Goal: Task Accomplishment & Management: Manage account settings

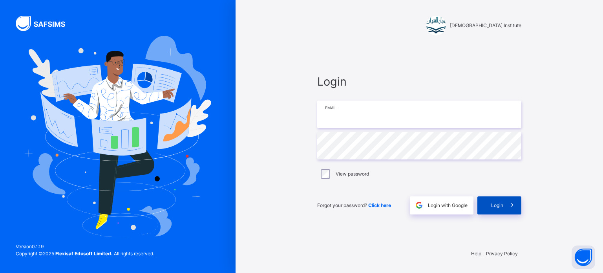
type input "**********"
click at [504, 202] on span at bounding box center [512, 205] width 18 height 18
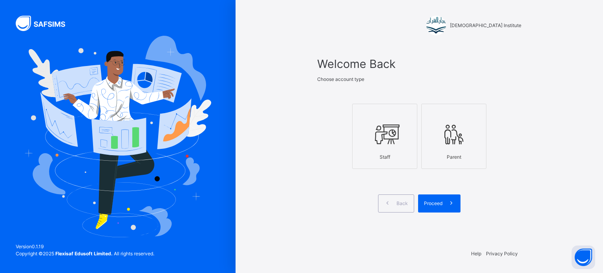
click at [391, 135] on icon at bounding box center [384, 134] width 27 height 29
click at [442, 202] on span at bounding box center [451, 203] width 18 height 18
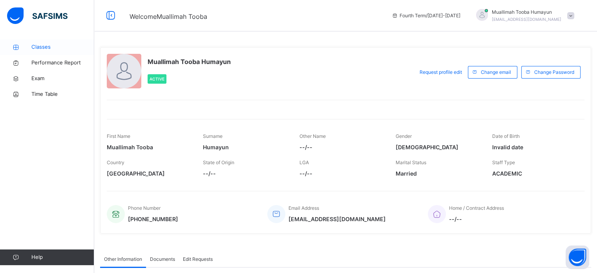
click at [66, 50] on span "Classes" at bounding box center [62, 47] width 63 height 8
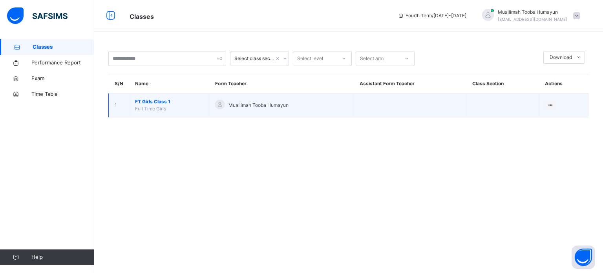
click at [155, 101] on span "FT Girls Class 1" at bounding box center [169, 101] width 68 height 7
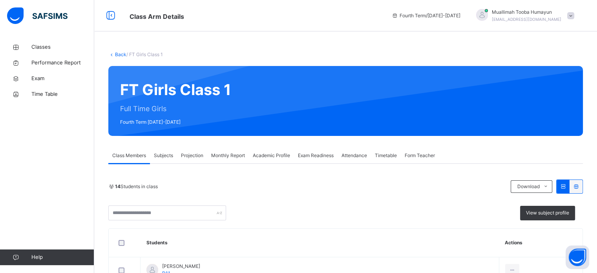
click at [184, 163] on div "Projection" at bounding box center [192, 156] width 30 height 16
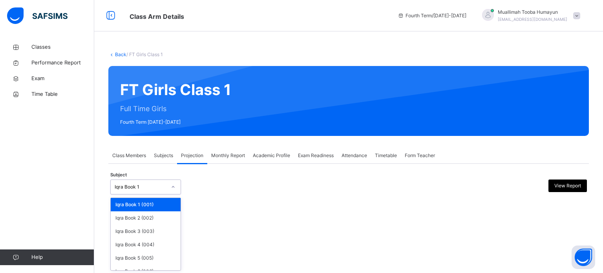
click at [172, 191] on div at bounding box center [172, 187] width 13 height 13
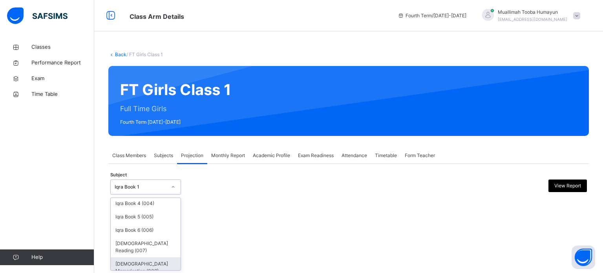
click at [139, 260] on div "[DEMOGRAPHIC_DATA] Memorisation (008)" at bounding box center [146, 267] width 70 height 20
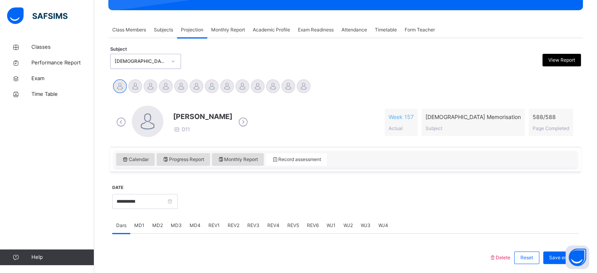
scroll to position [139, 0]
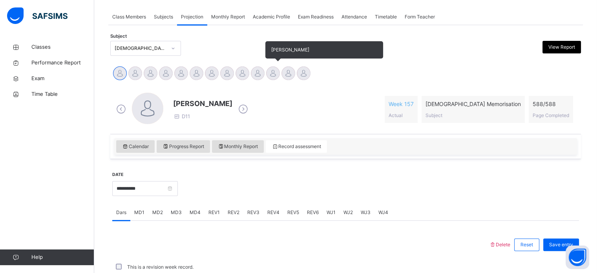
click at [271, 77] on div at bounding box center [273, 73] width 14 height 14
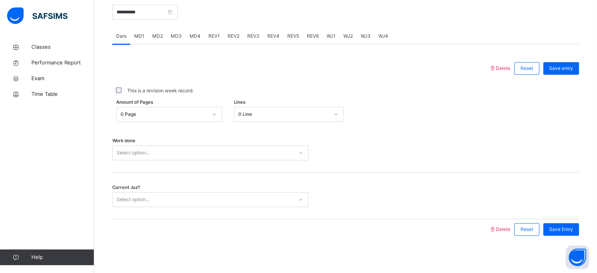
scroll to position [316, 0]
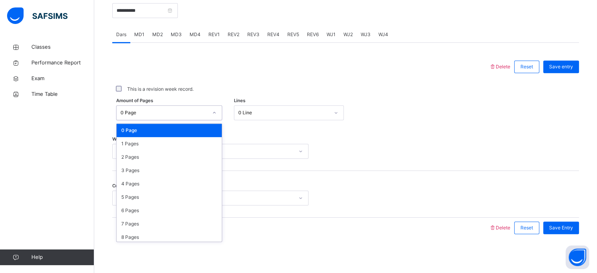
click at [188, 111] on div "0 Page" at bounding box center [163, 112] width 87 height 7
click at [168, 153] on div "2 Pages" at bounding box center [169, 156] width 105 height 13
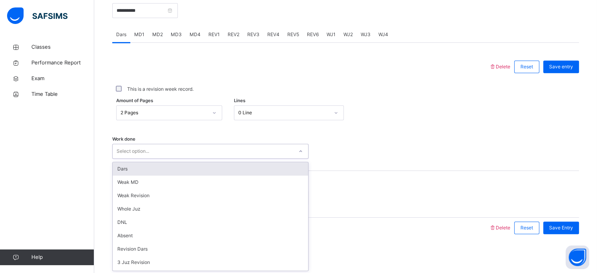
click at [168, 153] on div "Select option..." at bounding box center [203, 151] width 181 height 12
click at [156, 169] on div "Dars" at bounding box center [210, 168] width 195 height 13
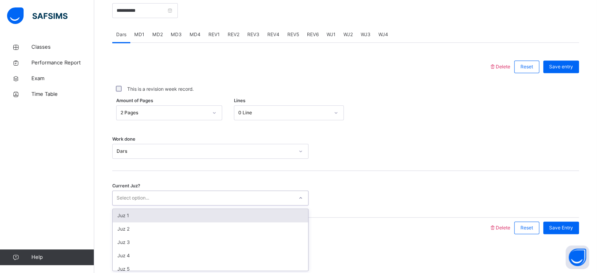
click at [146, 197] on div "Select option..." at bounding box center [133, 197] width 33 height 15
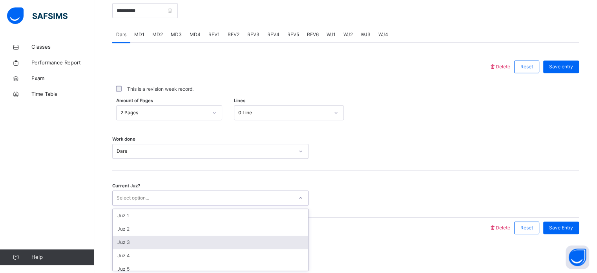
click at [131, 236] on div "Juz 3" at bounding box center [210, 241] width 195 height 13
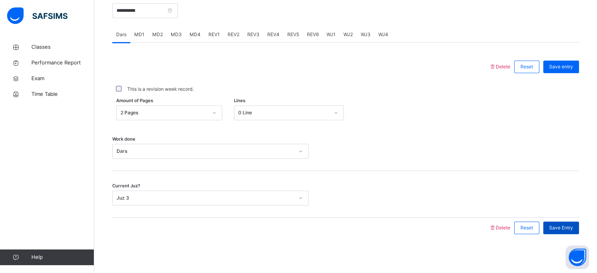
click at [555, 221] on div "Save Entry" at bounding box center [561, 227] width 36 height 13
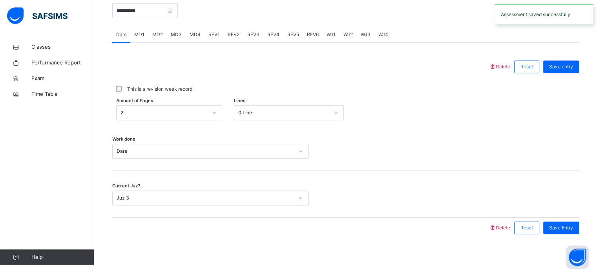
click at [195, 33] on span "MD4" at bounding box center [195, 34] width 11 height 7
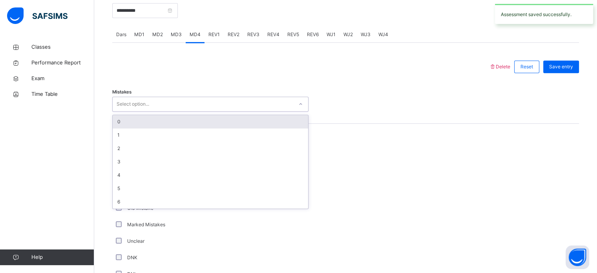
click at [147, 101] on div "Select option..." at bounding box center [133, 104] width 33 height 15
click at [132, 122] on div "0" at bounding box center [210, 121] width 195 height 13
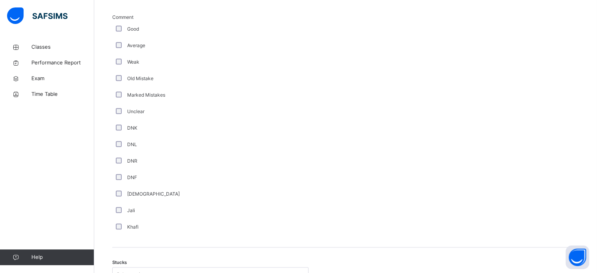
scroll to position [539, 0]
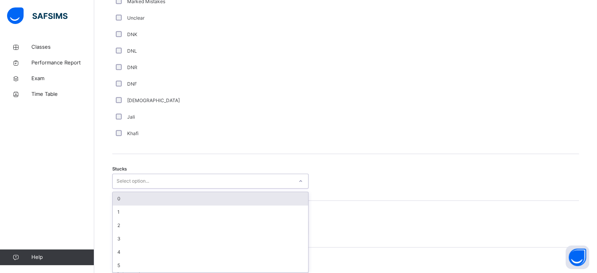
drag, startPoint x: 192, startPoint y: 184, endPoint x: 116, endPoint y: 195, distance: 76.9
click at [116, 188] on div "option 0 focused, 1 of 6. 6 results available. Use Up and Down to choose option…" at bounding box center [210, 180] width 196 height 15
click at [116, 195] on div "0" at bounding box center [210, 198] width 195 height 13
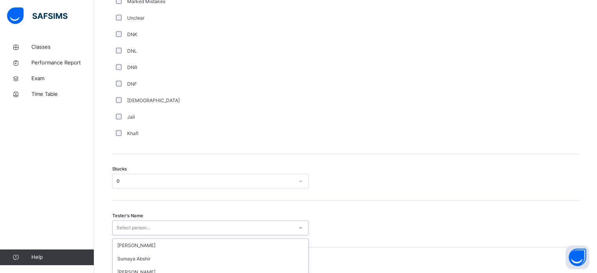
scroll to position [615, 0]
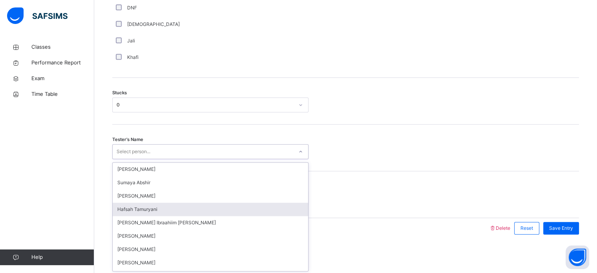
click at [130, 159] on div "option [PERSON_NAME] focused, 4 of 45. 45 results available. Use Up and Down to…" at bounding box center [210, 151] width 196 height 15
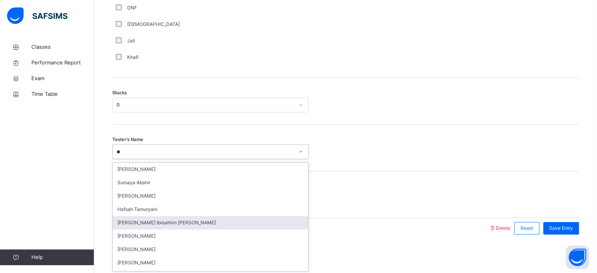
type input "***"
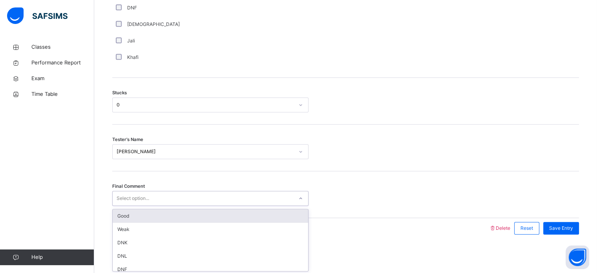
click at [168, 201] on div "Select option..." at bounding box center [203, 198] width 181 height 12
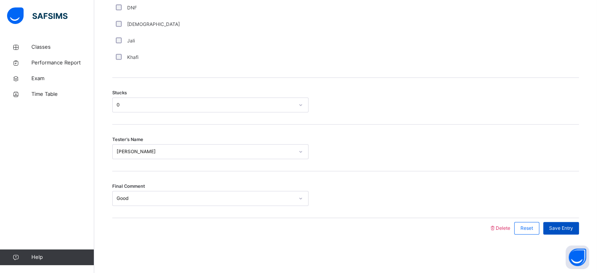
click at [566, 226] on span "Save Entry" at bounding box center [561, 227] width 24 height 7
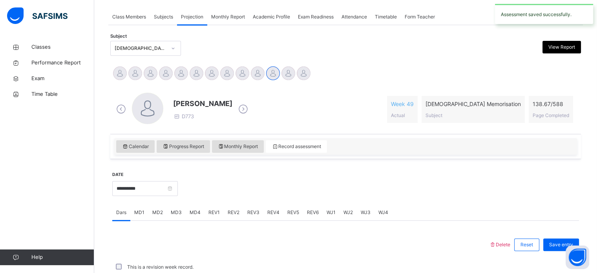
scroll to position [316, 0]
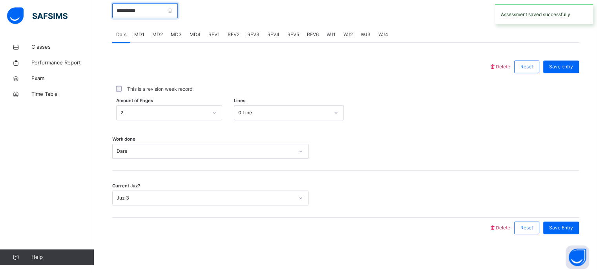
click at [178, 11] on input "**********" at bounding box center [145, 10] width 66 height 15
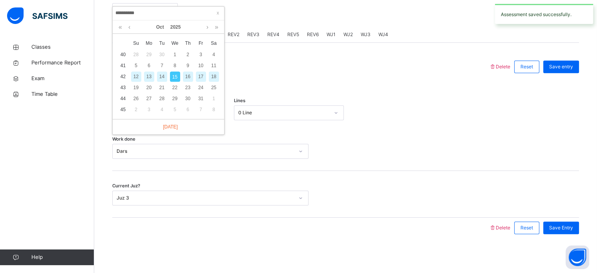
click at [160, 71] on div "14" at bounding box center [162, 76] width 10 height 10
type input "**********"
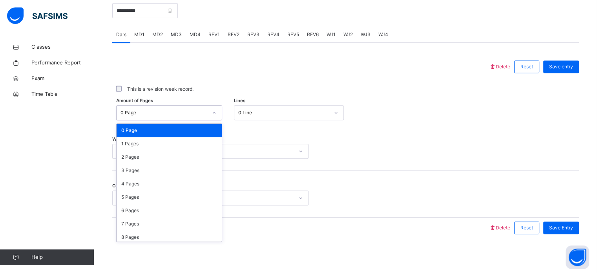
click at [182, 114] on div "0 Page" at bounding box center [163, 112] width 87 height 7
click at [174, 141] on div "1 Pages" at bounding box center [169, 143] width 105 height 13
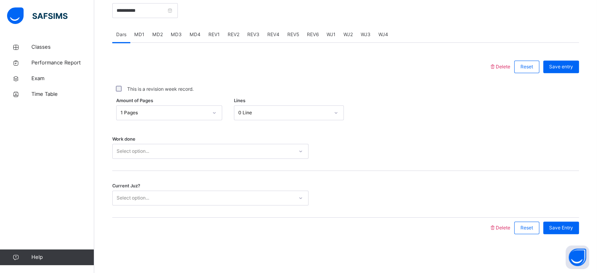
click at [321, 103] on div "Amount of Pages 1 Pages Lines 0 Line" at bounding box center [345, 112] width 467 height 23
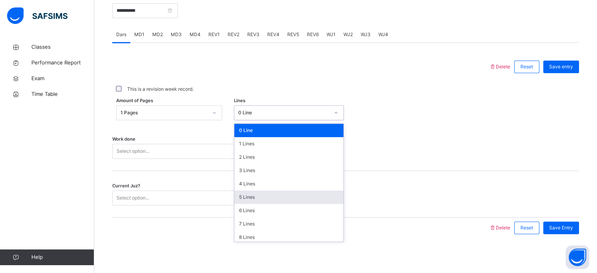
drag, startPoint x: 318, startPoint y: 112, endPoint x: 261, endPoint y: 197, distance: 101.9
click at [261, 120] on div "option 5 Lines focused, 6 of 16. 16 results available. Use Up and Down to choos…" at bounding box center [289, 112] width 110 height 15
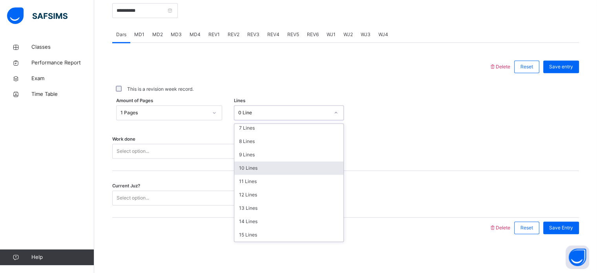
click at [276, 168] on div "10 Lines" at bounding box center [288, 167] width 109 height 13
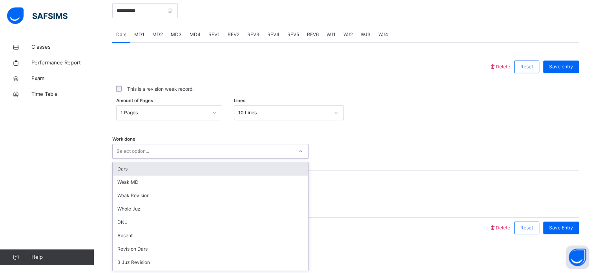
click at [231, 157] on div "Select option..." at bounding box center [210, 151] width 196 height 15
click at [220, 162] on div "Dars" at bounding box center [210, 168] width 195 height 13
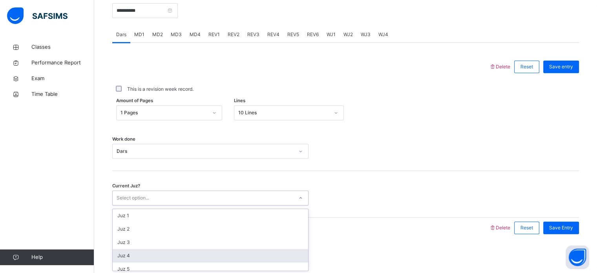
drag, startPoint x: 200, startPoint y: 202, endPoint x: 170, endPoint y: 250, distance: 56.4
click at [170, 205] on div "option Juz 4 focused, 4 of 30. 30 results available. Use Up and Down to choose …" at bounding box center [210, 197] width 196 height 15
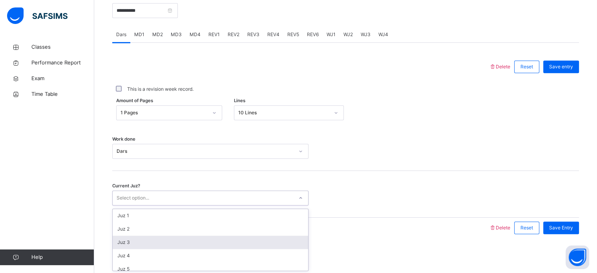
click at [174, 246] on div "Juz 3" at bounding box center [210, 241] width 195 height 13
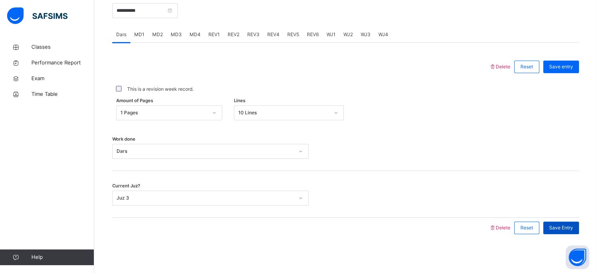
click at [570, 230] on div "Save Entry" at bounding box center [561, 227] width 36 height 13
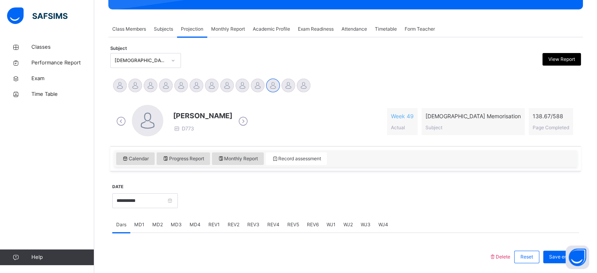
scroll to position [0, 0]
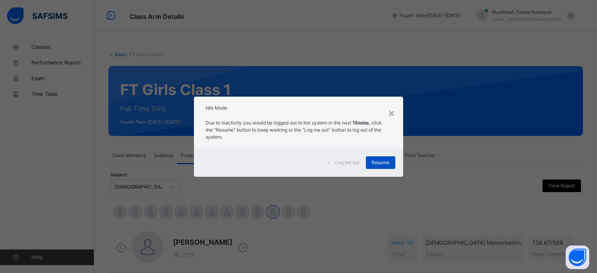
click at [379, 164] on span "Resume" at bounding box center [381, 162] width 18 height 7
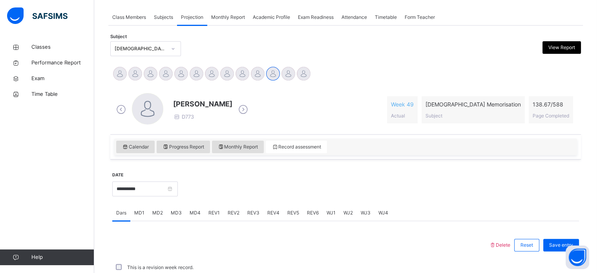
scroll to position [138, 0]
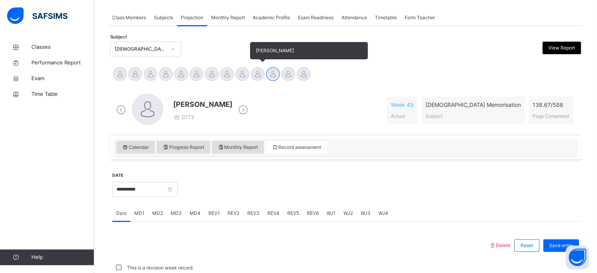
click at [257, 71] on div at bounding box center [258, 74] width 14 height 14
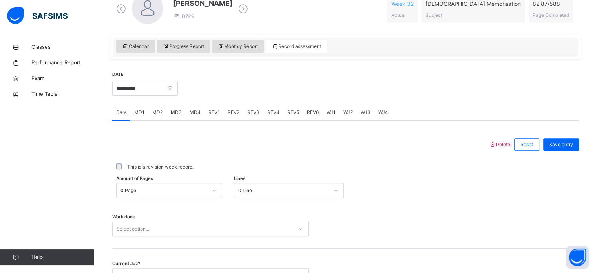
scroll to position [239, 0]
click at [214, 110] on span "REV1" at bounding box center [213, 112] width 11 height 7
click at [231, 110] on span "REV2" at bounding box center [234, 112] width 12 height 7
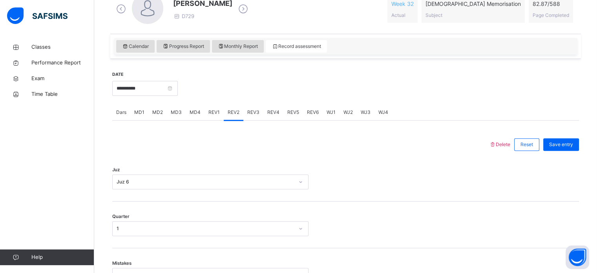
click at [250, 109] on span "REV3" at bounding box center [253, 112] width 12 height 7
click at [209, 104] on div "REV1" at bounding box center [213, 112] width 19 height 16
click at [229, 107] on div "REV2" at bounding box center [234, 112] width 20 height 16
click at [257, 113] on span "REV3" at bounding box center [253, 112] width 12 height 7
click at [215, 108] on div "REV1" at bounding box center [213, 112] width 19 height 16
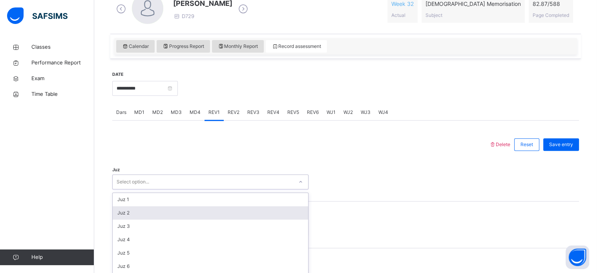
scroll to position [279, 0]
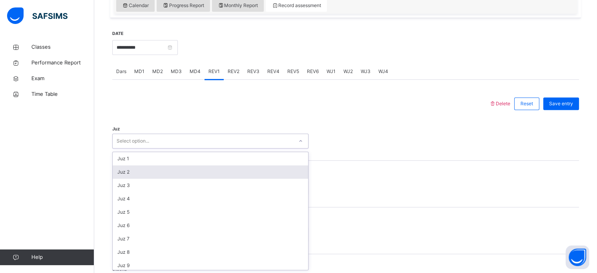
click at [179, 148] on div "option Juz 2 focused, 2 of 30. 30 results available. Use Up and Down to choose …" at bounding box center [210, 140] width 196 height 15
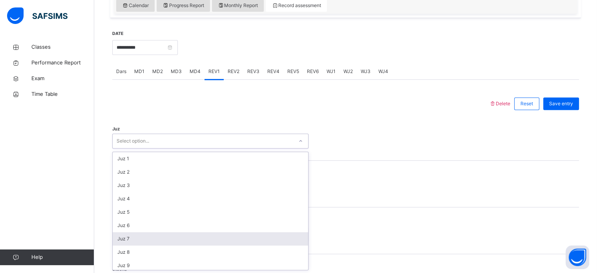
click at [123, 240] on div "Juz 7" at bounding box center [210, 238] width 195 height 13
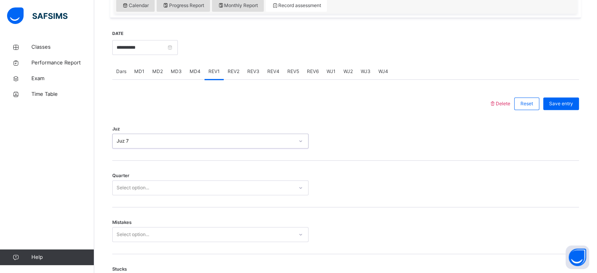
click at [127, 191] on div "Select option..." at bounding box center [133, 187] width 33 height 15
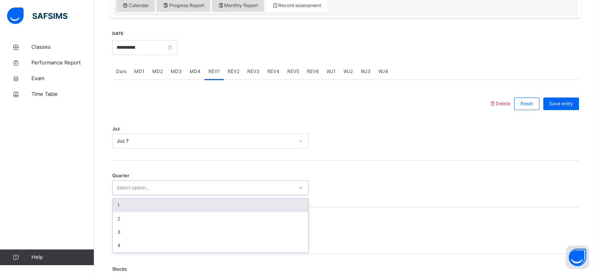
click at [129, 204] on div "1" at bounding box center [210, 205] width 195 height 13
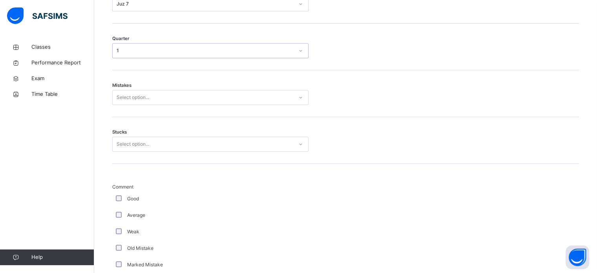
scroll to position [439, 0]
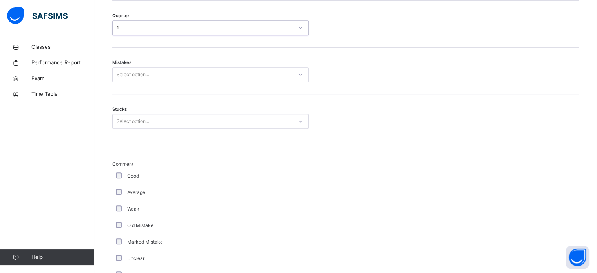
click at [141, 69] on div "Select option..." at bounding box center [133, 74] width 33 height 15
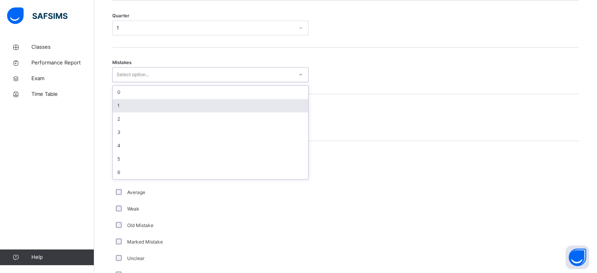
click at [114, 110] on div "1" at bounding box center [210, 105] width 195 height 13
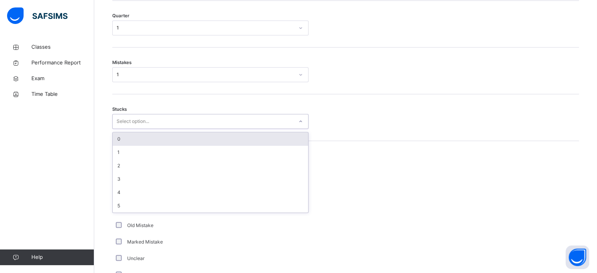
click at [128, 115] on div "Select option..." at bounding box center [133, 121] width 33 height 15
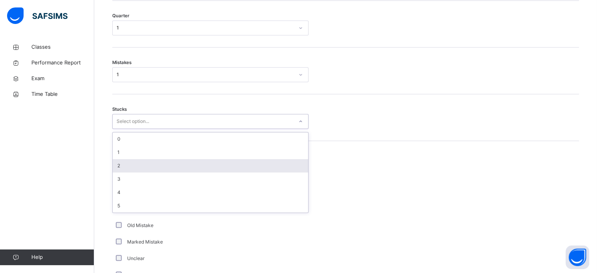
click at [138, 164] on div "2" at bounding box center [210, 165] width 195 height 13
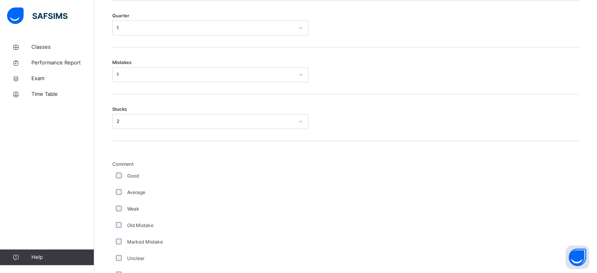
click at [117, 194] on div "Average" at bounding box center [210, 192] width 192 height 7
click at [118, 190] on div "Average" at bounding box center [210, 192] width 192 height 7
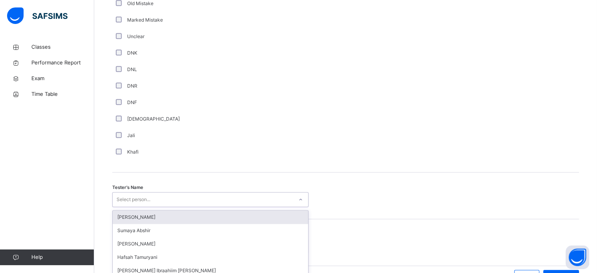
scroll to position [709, 0]
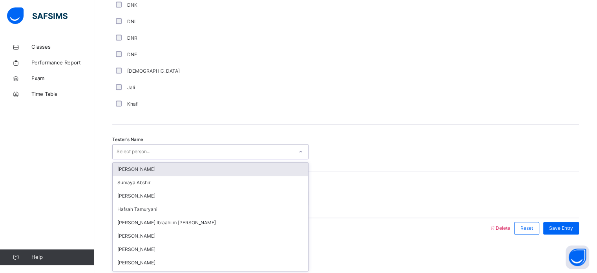
click at [168, 159] on div "option [PERSON_NAME] focused, 1 of 45. 45 results available. Use Up and Down to…" at bounding box center [210, 151] width 196 height 15
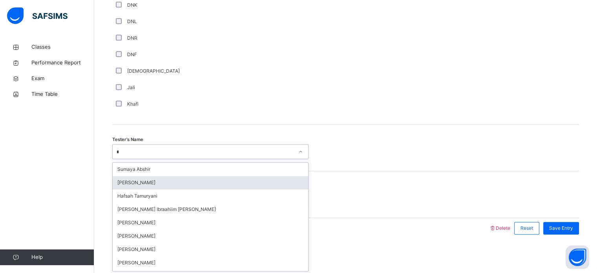
type input "**"
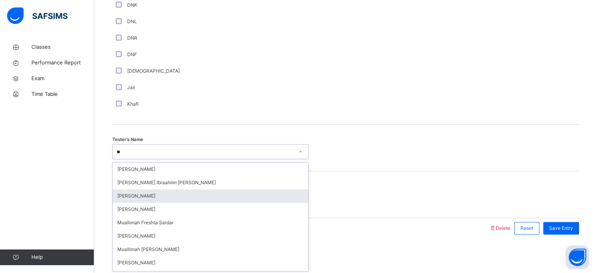
click at [154, 194] on div "[PERSON_NAME]" at bounding box center [210, 195] width 195 height 13
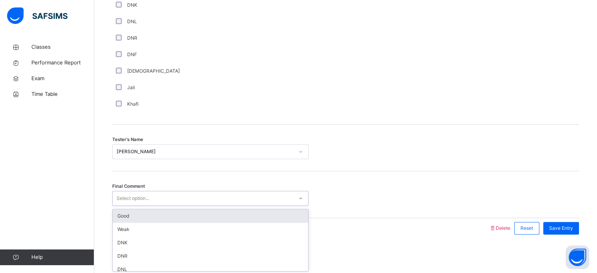
click at [154, 194] on div "Select option..." at bounding box center [203, 198] width 181 height 12
click at [131, 218] on div "Good" at bounding box center [210, 215] width 195 height 13
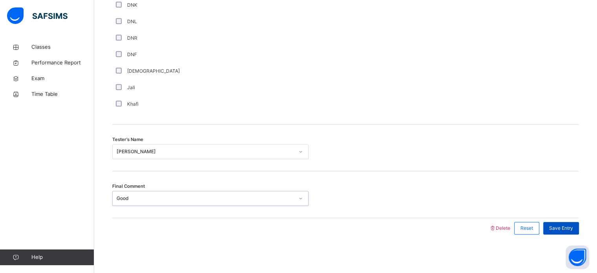
click at [573, 225] on span "Save Entry" at bounding box center [561, 227] width 24 height 7
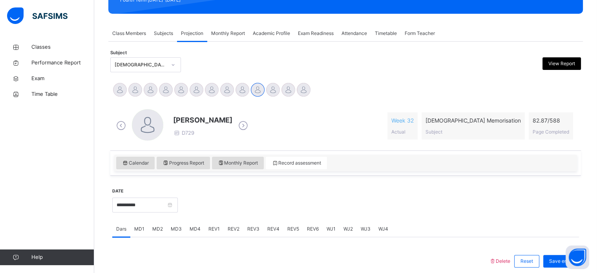
scroll to position [117, 0]
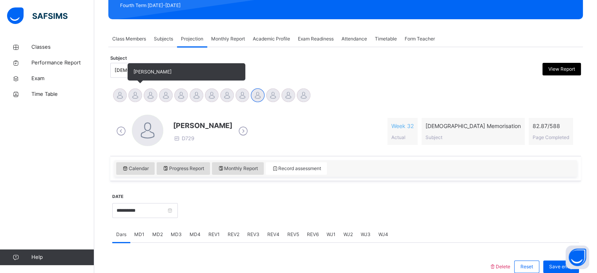
click at [137, 94] on div at bounding box center [135, 95] width 14 height 14
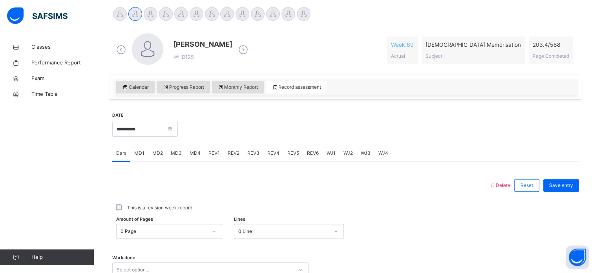
scroll to position [210, 0]
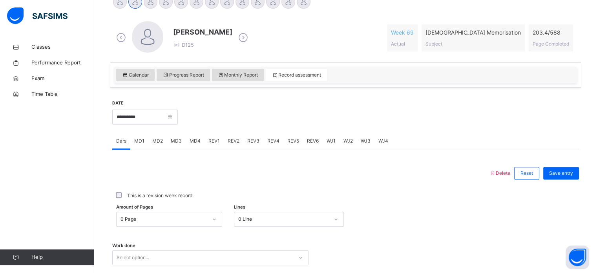
click at [159, 137] on div "MD2" at bounding box center [157, 141] width 18 height 16
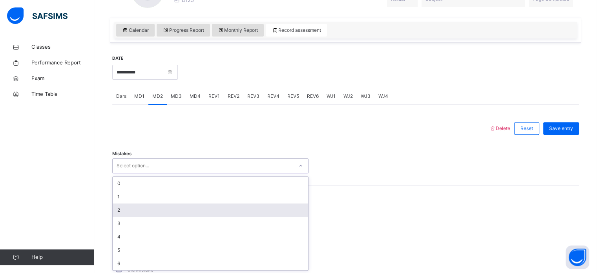
click at [152, 173] on div "option 2 focused, 3 of 7. 7 results available. Use Up and Down to choose option…" at bounding box center [210, 165] width 196 height 15
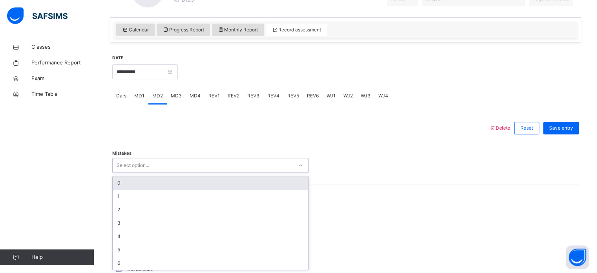
click at [135, 187] on div "0" at bounding box center [210, 182] width 195 height 13
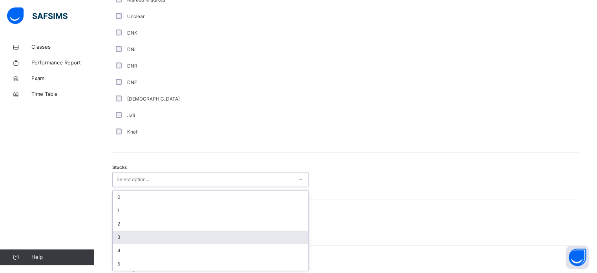
click at [131, 187] on div "option 3 focused, 4 of 6. 6 results available. Use Up and Down to choose option…" at bounding box center [210, 179] width 196 height 15
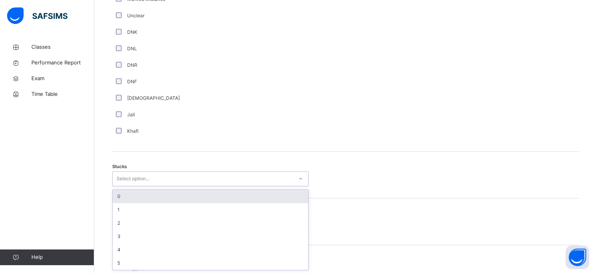
click at [122, 198] on div "0" at bounding box center [210, 196] width 195 height 13
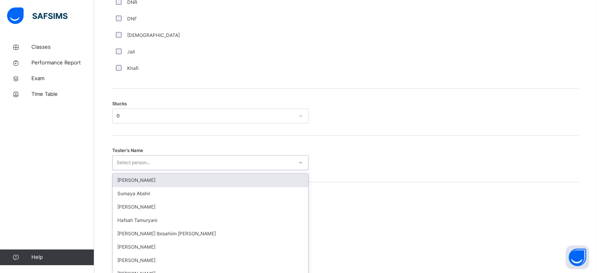
scroll to position [626, 0]
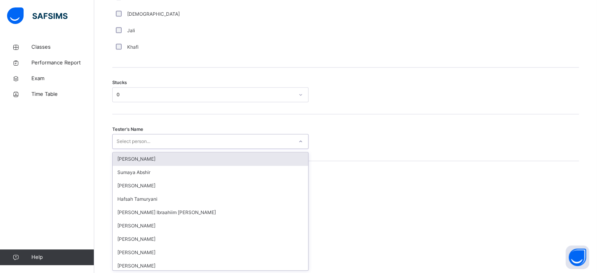
click at [138, 149] on div "option [PERSON_NAME] focused, 1 of 45. 45 results available. Use Up and Down to…" at bounding box center [210, 141] width 196 height 15
type input "***"
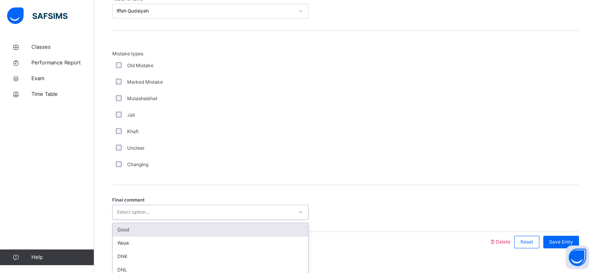
scroll to position [770, 0]
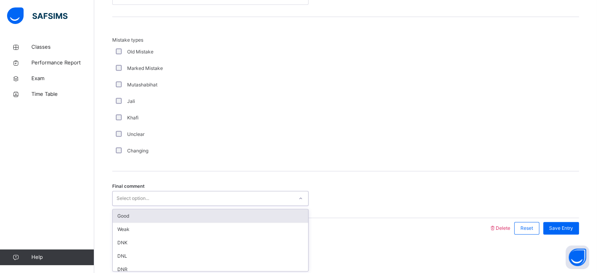
click at [131, 206] on div "option Good focused, 1 of 6. 6 results available. Use Up and Down to choose opt…" at bounding box center [210, 198] width 196 height 15
click at [131, 212] on div "Good" at bounding box center [210, 215] width 195 height 13
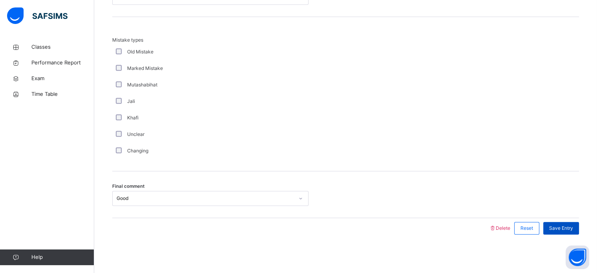
click at [578, 222] on div "Save Entry" at bounding box center [561, 228] width 36 height 13
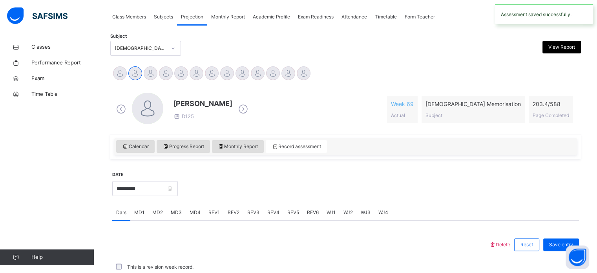
scroll to position [316, 0]
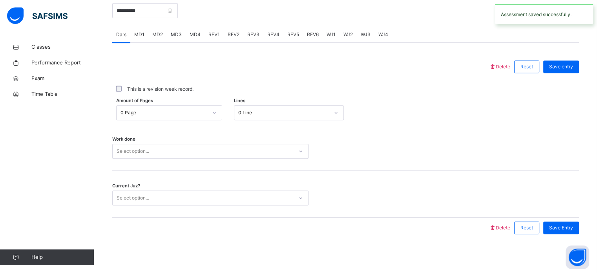
click at [233, 34] on span "REV2" at bounding box center [234, 34] width 12 height 7
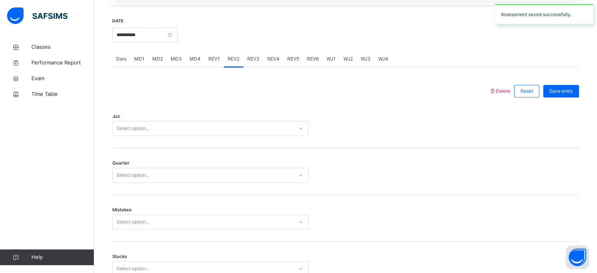
scroll to position [301, 0]
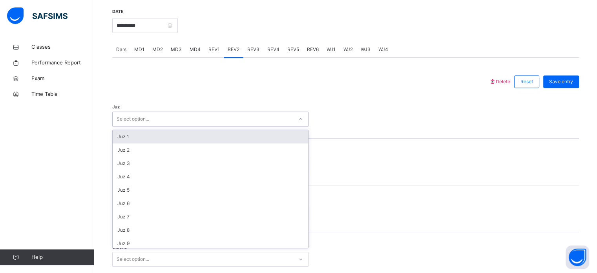
click at [220, 120] on div "Select option..." at bounding box center [203, 119] width 181 height 12
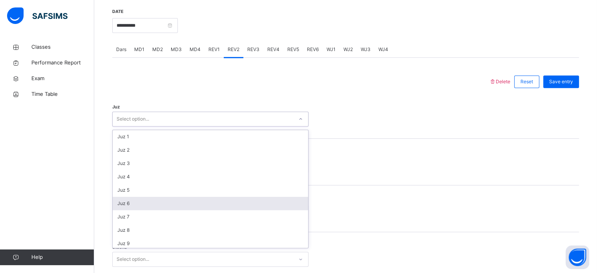
click at [140, 202] on div "Juz 6" at bounding box center [210, 203] width 195 height 13
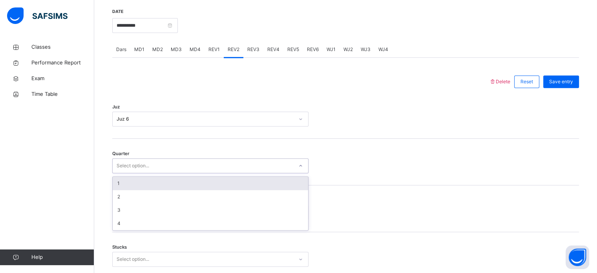
click at [152, 162] on div "Select option..." at bounding box center [203, 166] width 181 height 12
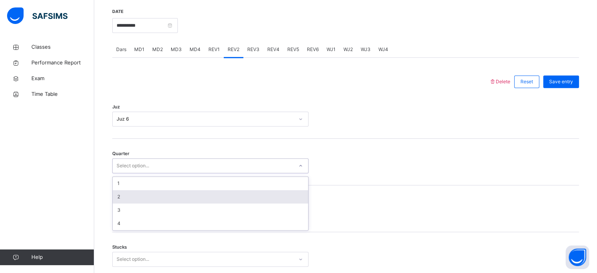
click at [132, 192] on div "2" at bounding box center [210, 196] width 195 height 13
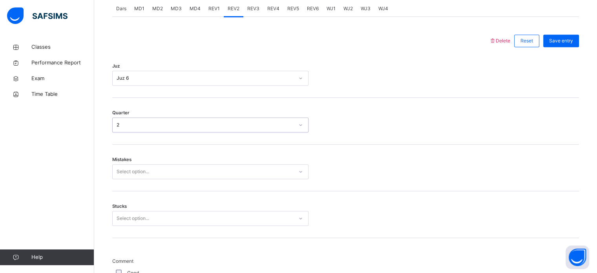
click at [135, 179] on div "Select option..." at bounding box center [210, 171] width 196 height 15
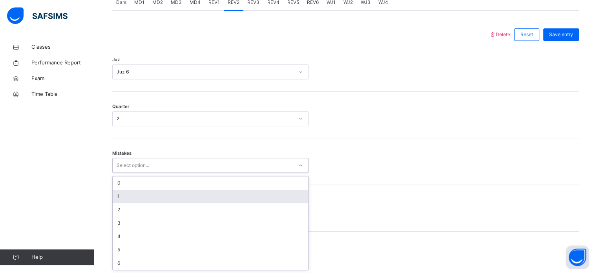
click at [127, 197] on div "1" at bounding box center [210, 196] width 195 height 13
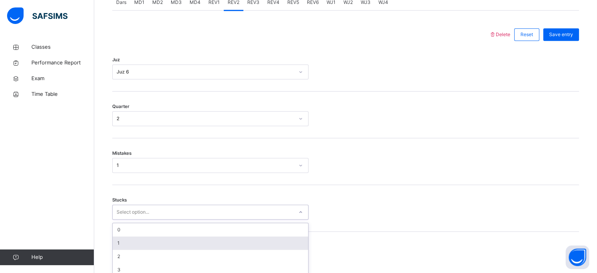
scroll to position [381, 0]
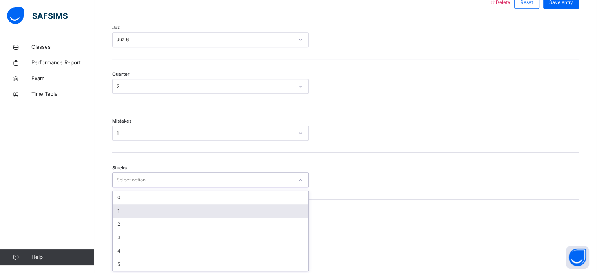
click at [132, 187] on div "option 1 focused, 2 of 6. 6 results available. Use Up and Down to choose option…" at bounding box center [210, 179] width 196 height 15
click at [132, 210] on div "1" at bounding box center [210, 209] width 195 height 13
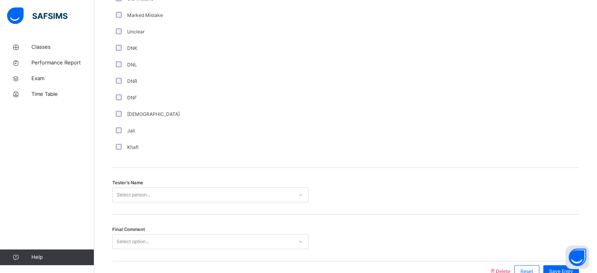
scroll to position [709, 0]
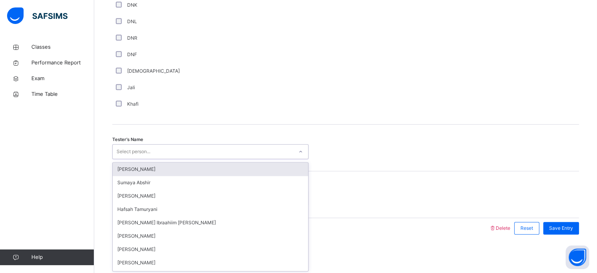
click at [148, 144] on div "Select person..." at bounding box center [134, 151] width 34 height 15
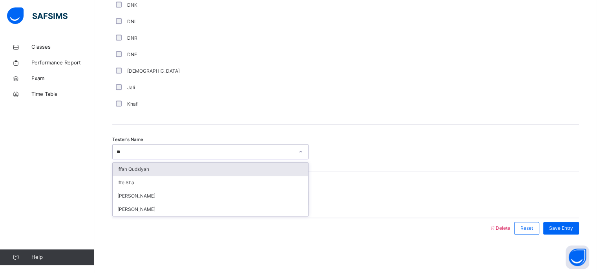
type input "***"
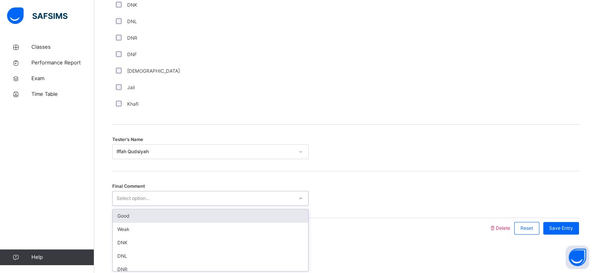
click at [152, 192] on div "Select option..." at bounding box center [203, 198] width 181 height 12
click at [145, 217] on div "Good" at bounding box center [210, 215] width 195 height 13
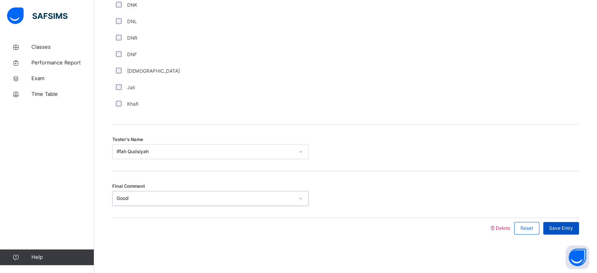
click at [567, 229] on span "Save Entry" at bounding box center [561, 227] width 24 height 7
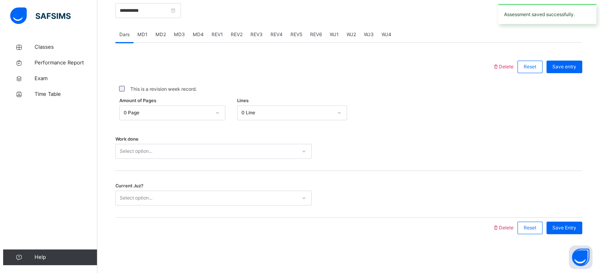
scroll to position [0, 0]
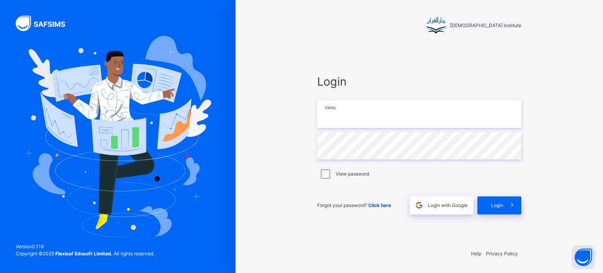
type input "**********"
click at [494, 205] on span "Login" at bounding box center [497, 205] width 12 height 7
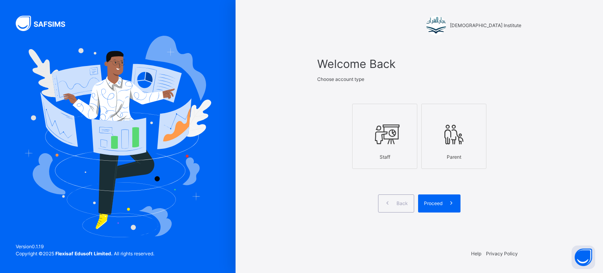
click at [381, 133] on icon at bounding box center [384, 134] width 27 height 29
click at [428, 200] on span "Proceed" at bounding box center [433, 203] width 18 height 7
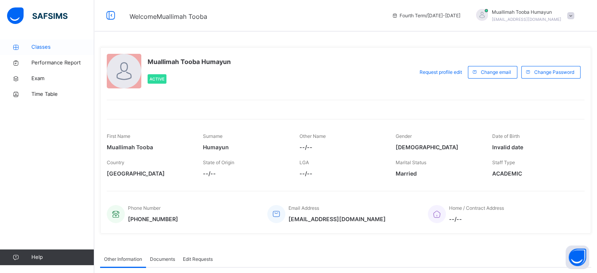
click at [46, 49] on span "Classes" at bounding box center [62, 47] width 63 height 8
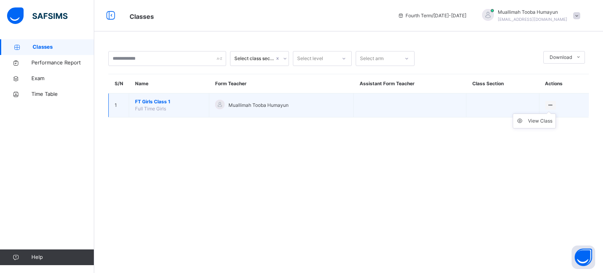
click at [553, 104] on icon at bounding box center [550, 105] width 7 height 6
click at [545, 126] on li "View Class" at bounding box center [534, 121] width 42 height 14
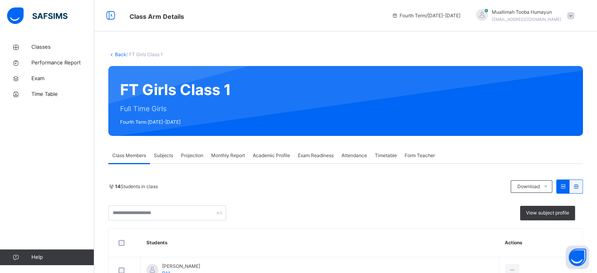
click at [199, 156] on span "Projection" at bounding box center [192, 155] width 22 height 7
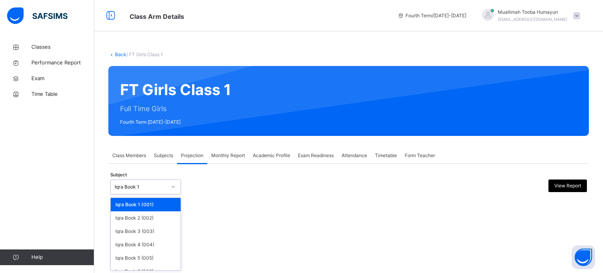
click at [143, 184] on div "Iqra Book 1" at bounding box center [141, 186] width 52 height 7
click at [133, 267] on div "Iqra Book 6 (006)" at bounding box center [146, 271] width 70 height 13
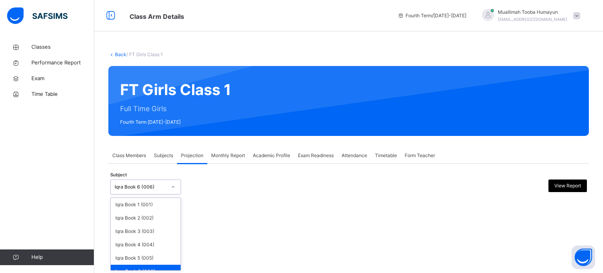
drag, startPoint x: 141, startPoint y: 190, endPoint x: 144, endPoint y: 265, distance: 75.0
click at [144, 194] on div "option Iqra Book 6 (006), selected. option Iqra Book 6 (006) focused, 6 of 8. 8…" at bounding box center [145, 186] width 71 height 15
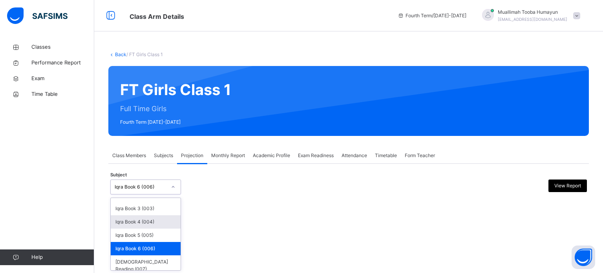
scroll to position [41, 0]
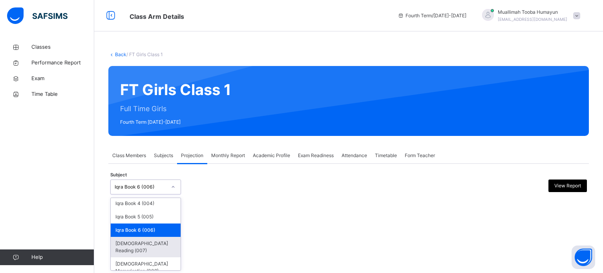
click at [142, 239] on div "[DEMOGRAPHIC_DATA] Reading (007)" at bounding box center [146, 247] width 70 height 20
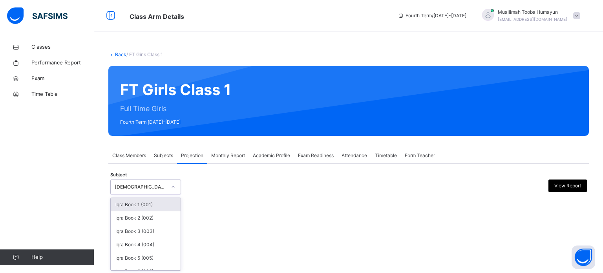
click at [141, 187] on div "[DEMOGRAPHIC_DATA] Reading (007)" at bounding box center [141, 186] width 52 height 7
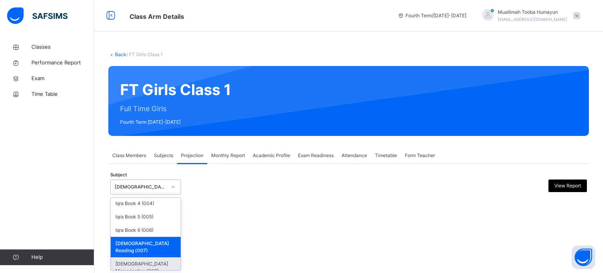
click at [157, 259] on div "[DEMOGRAPHIC_DATA] Memorisation (008)" at bounding box center [146, 267] width 70 height 20
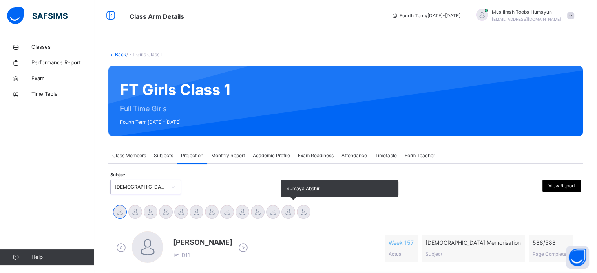
click at [293, 206] on div at bounding box center [288, 212] width 14 height 14
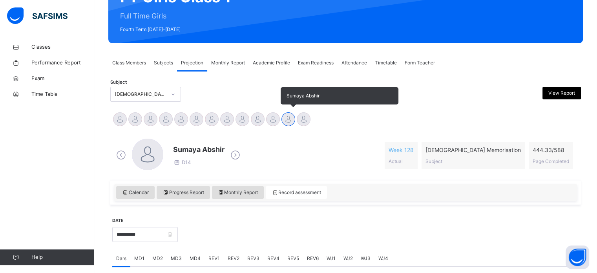
scroll to position [79, 0]
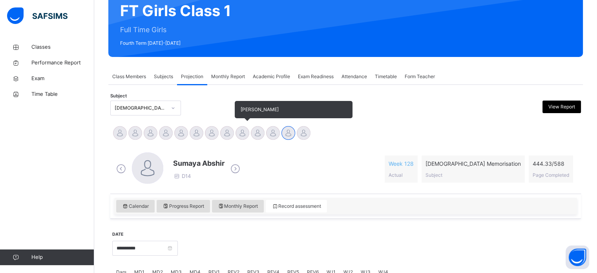
click at [239, 128] on div at bounding box center [242, 133] width 14 height 14
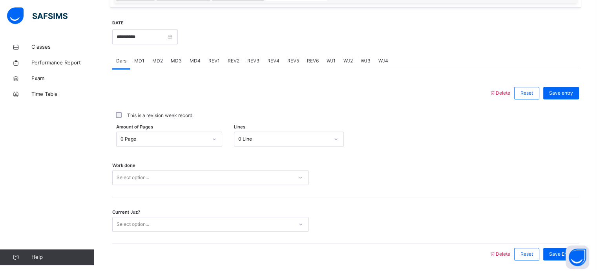
scroll to position [296, 0]
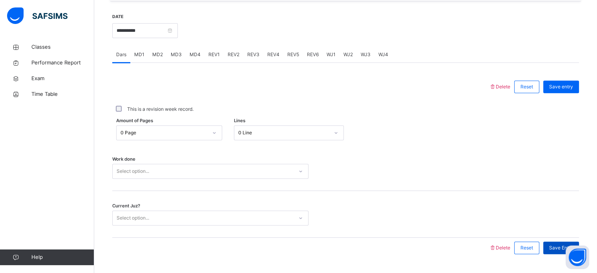
click at [562, 248] on span "Save Entry" at bounding box center [561, 247] width 24 height 7
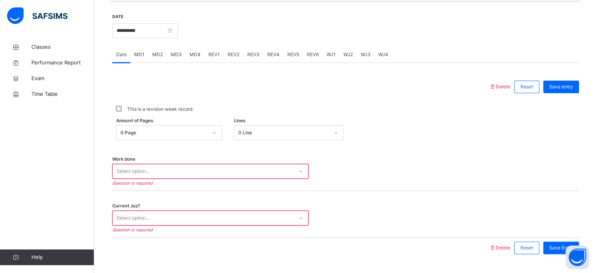
click at [460, 194] on div "Current Juz? Select option... Question is required" at bounding box center [345, 214] width 467 height 47
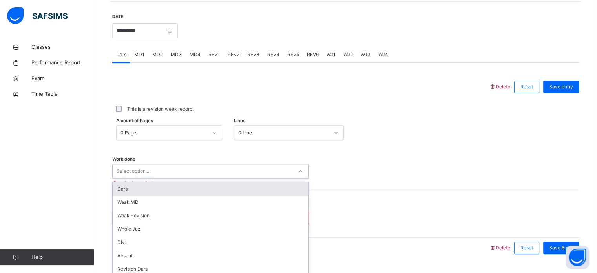
click at [290, 166] on div "option Dars focused, 1 of 14. 14 results available. Use Up and Down to choose o…" at bounding box center [210, 171] width 196 height 15
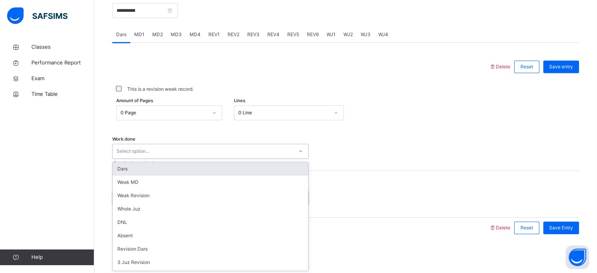
click at [248, 168] on div "Dars" at bounding box center [210, 168] width 195 height 13
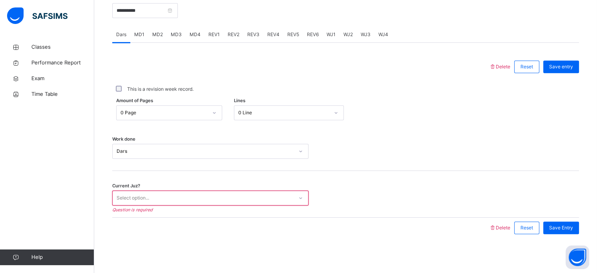
click at [214, 103] on div "Amount of Pages 0 Page Lines 0 Line" at bounding box center [345, 112] width 467 height 23
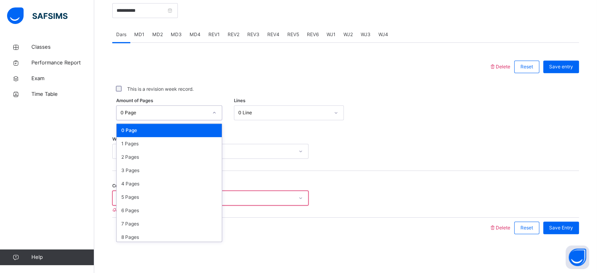
click at [212, 111] on div at bounding box center [214, 112] width 13 height 13
click at [189, 155] on div "2 Pages" at bounding box center [169, 156] width 105 height 13
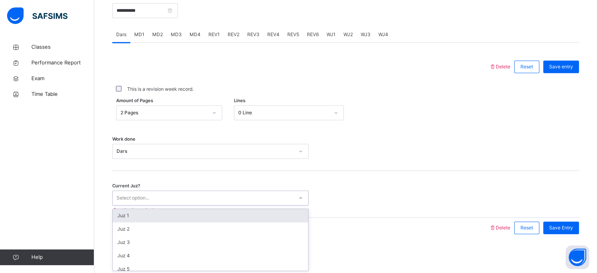
click at [190, 194] on div "Select option..." at bounding box center [203, 198] width 181 height 12
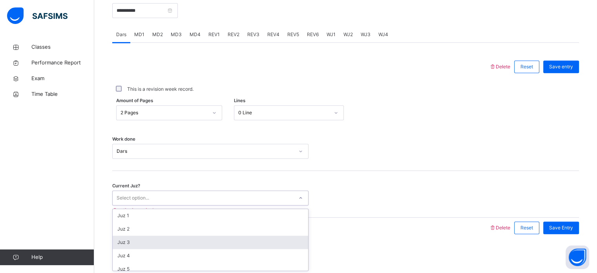
click at [159, 244] on div "Juz 3" at bounding box center [210, 241] width 195 height 13
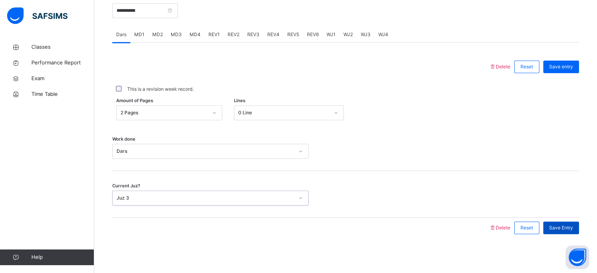
click at [573, 224] on span "Save Entry" at bounding box center [561, 227] width 24 height 7
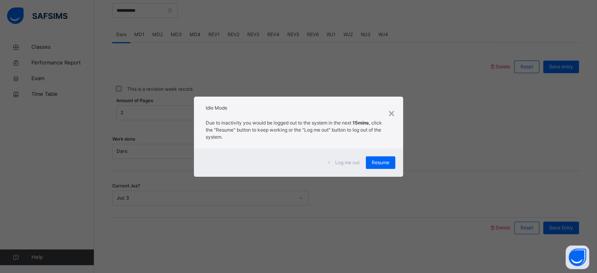
click at [386, 153] on div "Log me out Resume" at bounding box center [298, 162] width 209 height 28
click at [384, 162] on span "Resume" at bounding box center [381, 162] width 18 height 7
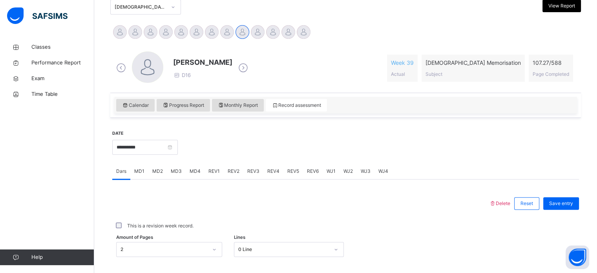
scroll to position [169, 0]
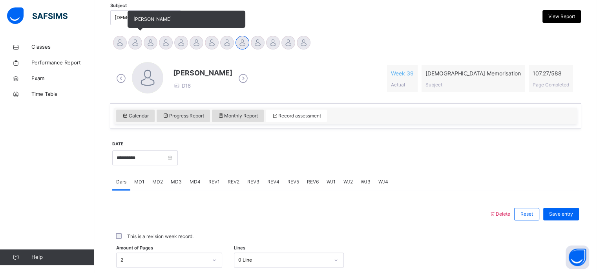
click at [132, 44] on div at bounding box center [135, 43] width 14 height 14
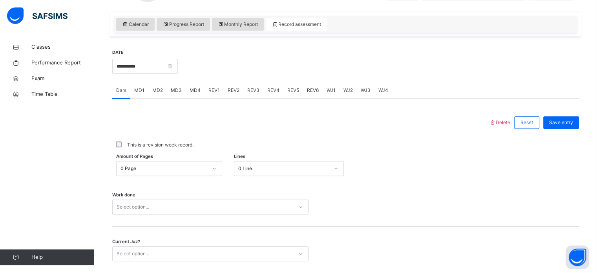
scroll to position [288, 0]
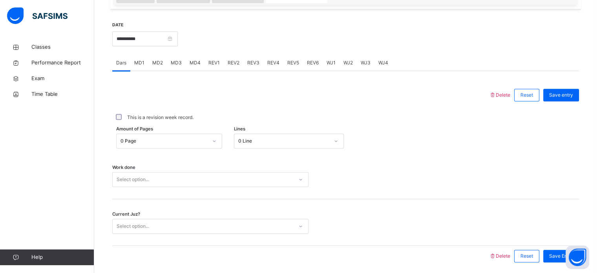
click at [213, 64] on span "REV1" at bounding box center [213, 62] width 11 height 7
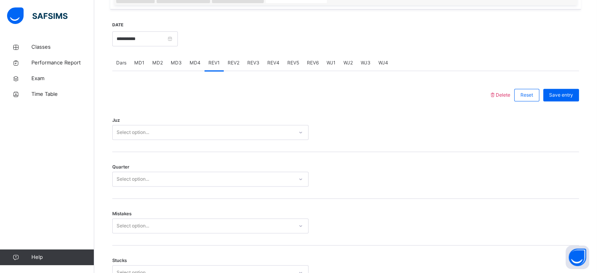
click at [237, 65] on span "REV2" at bounding box center [234, 62] width 12 height 7
click at [254, 62] on span "REV3" at bounding box center [253, 62] width 12 height 7
click at [267, 60] on span "REV4" at bounding box center [273, 62] width 12 height 7
click at [292, 59] on span "REV5" at bounding box center [293, 62] width 12 height 7
click at [211, 61] on span "REV1" at bounding box center [213, 62] width 11 height 7
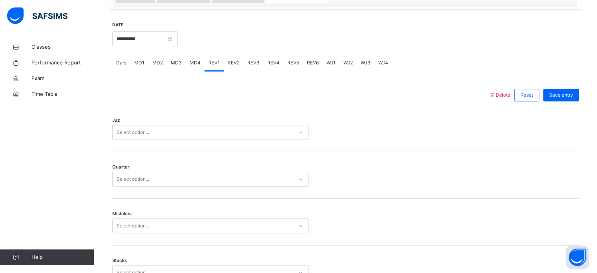
click at [267, 65] on span "REV4" at bounding box center [273, 62] width 12 height 7
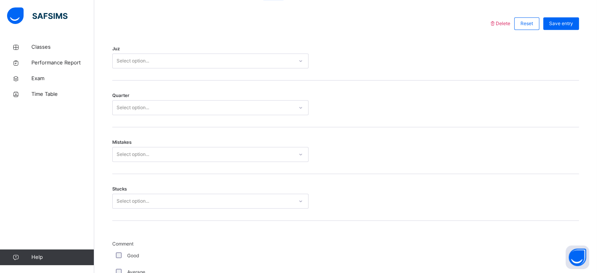
scroll to position [370, 0]
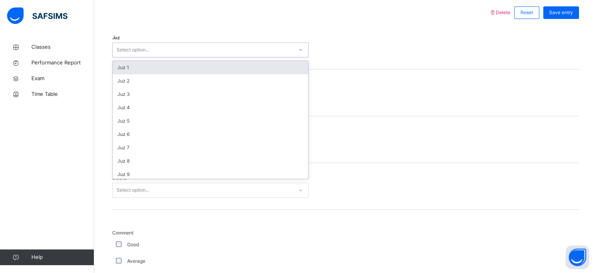
click at [190, 49] on div "Select option..." at bounding box center [203, 50] width 181 height 12
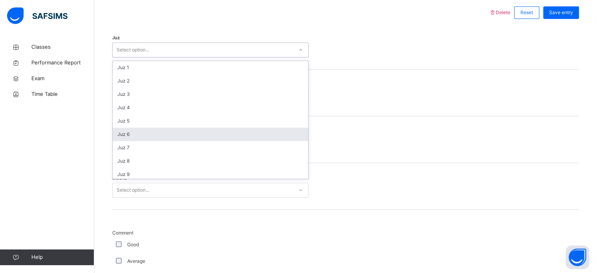
click at [133, 133] on div "Juz 6" at bounding box center [210, 134] width 195 height 13
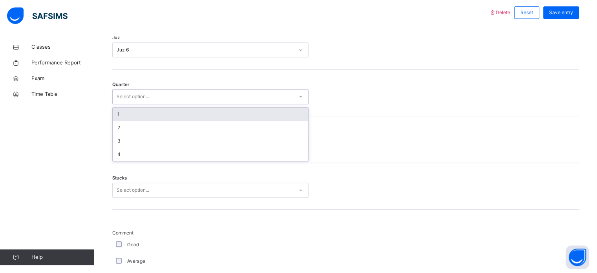
click at [133, 99] on div "Select option..." at bounding box center [133, 96] width 33 height 15
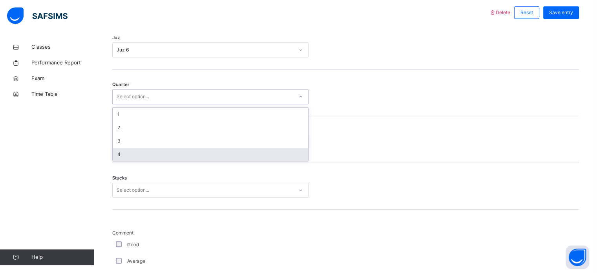
drag, startPoint x: 261, startPoint y: 111, endPoint x: 128, endPoint y: 154, distance: 139.6
click at [128, 154] on div "1 2 3 4" at bounding box center [210, 134] width 195 height 53
click at [128, 154] on div "4" at bounding box center [210, 154] width 195 height 13
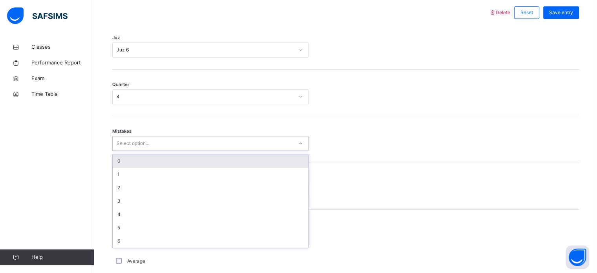
drag, startPoint x: 140, startPoint y: 141, endPoint x: 123, endPoint y: 158, distance: 24.4
click at [123, 151] on div "option 0 focused, 1 of 7. 7 results available. Use Up and Down to choose option…" at bounding box center [210, 143] width 196 height 15
click at [123, 158] on div "0" at bounding box center [210, 160] width 195 height 13
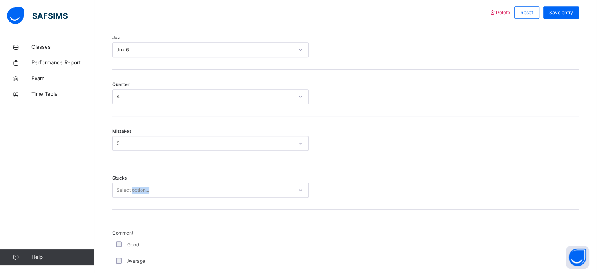
drag, startPoint x: 135, startPoint y: 197, endPoint x: 133, endPoint y: 193, distance: 5.3
click at [133, 193] on div "Stucks Select option..." at bounding box center [345, 186] width 467 height 47
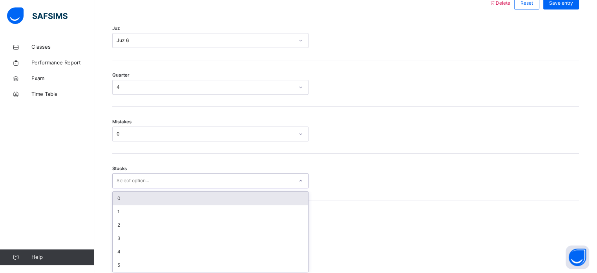
click at [133, 188] on div "option 0 focused, 1 of 6. 6 results available. Use Up and Down to choose option…" at bounding box center [210, 180] width 196 height 15
click at [130, 195] on div "0" at bounding box center [210, 196] width 195 height 13
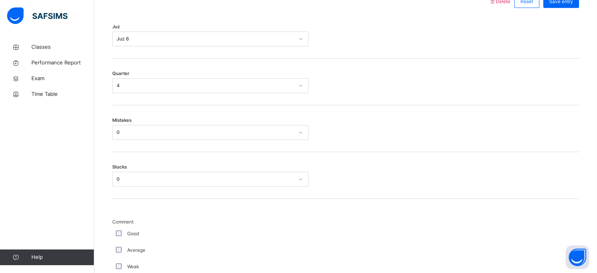
click at [123, 229] on div "Good" at bounding box center [210, 233] width 196 height 16
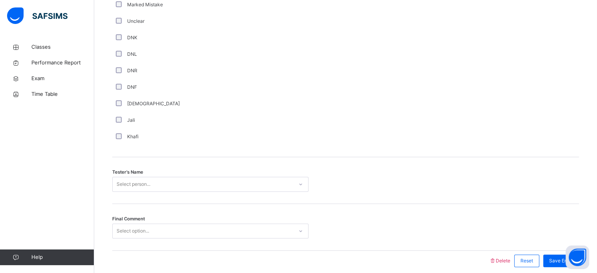
scroll to position [709, 0]
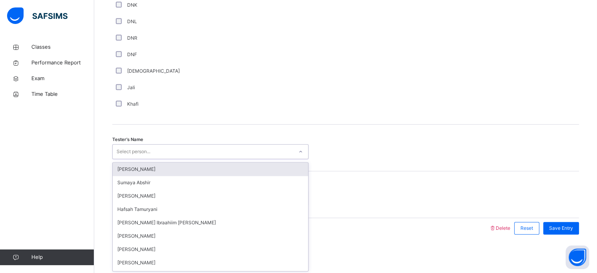
click at [165, 150] on div "Select person..." at bounding box center [203, 152] width 181 height 12
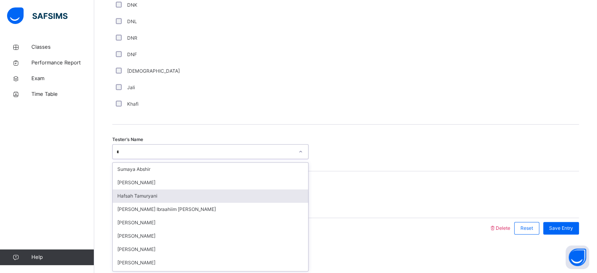
type input "**"
click at [158, 192] on div "[PERSON_NAME]" at bounding box center [210, 195] width 195 height 13
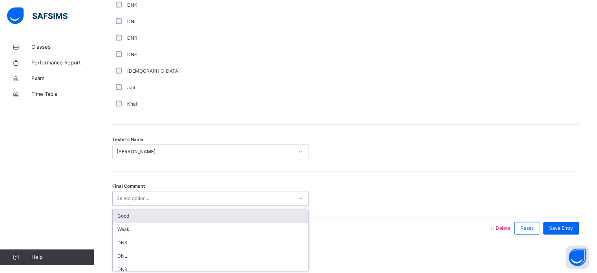
click at [158, 192] on div "Select option..." at bounding box center [203, 198] width 181 height 12
click at [143, 217] on div "Good" at bounding box center [210, 215] width 195 height 13
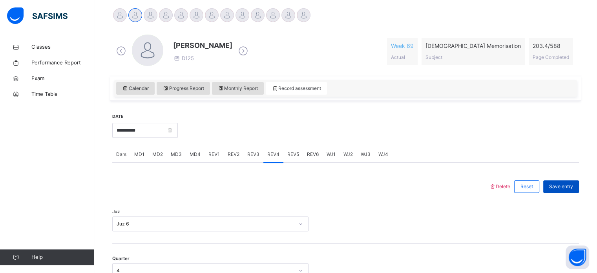
scroll to position [196, 0]
click at [571, 181] on div "Save entry" at bounding box center [561, 187] width 36 height 13
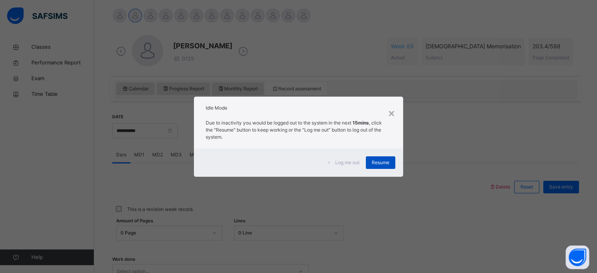
click at [394, 165] on div "Resume" at bounding box center [380, 162] width 29 height 13
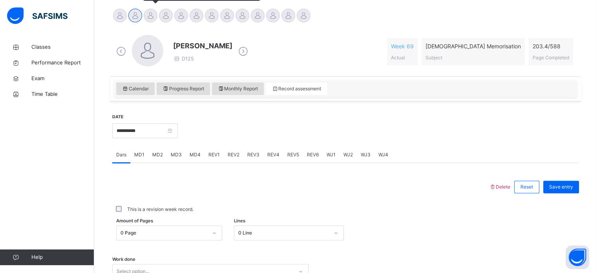
click at [157, 13] on div at bounding box center [151, 16] width 14 height 14
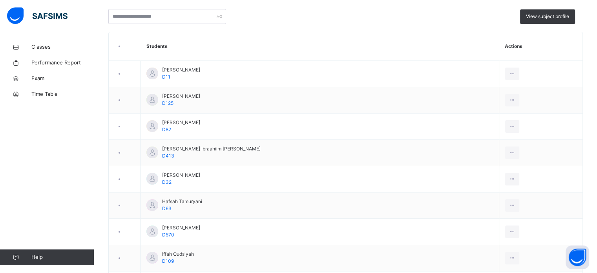
scroll to position [139, 0]
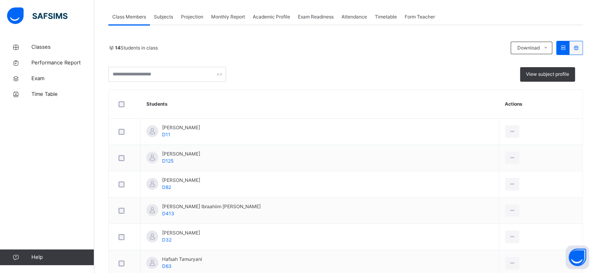
click at [164, 20] on span "Subjects" at bounding box center [163, 16] width 19 height 7
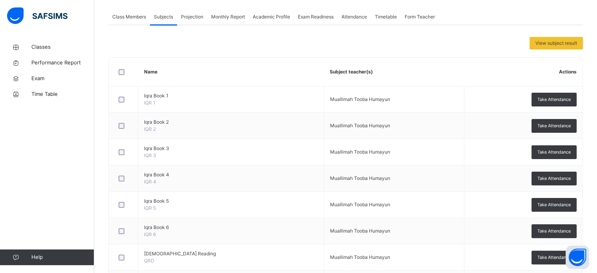
click at [194, 17] on span "Projection" at bounding box center [192, 16] width 22 height 7
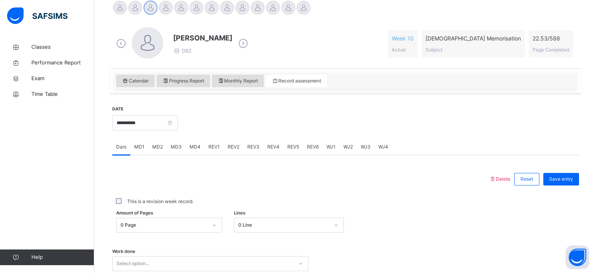
scroll to position [298, 0]
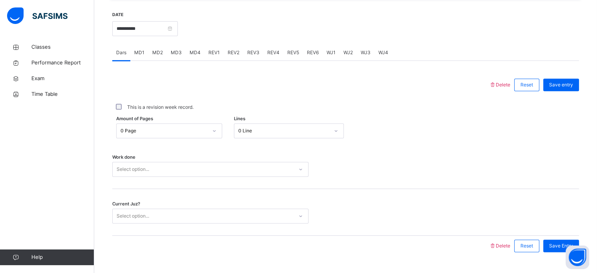
click at [156, 55] on span "MD2" at bounding box center [157, 52] width 11 height 7
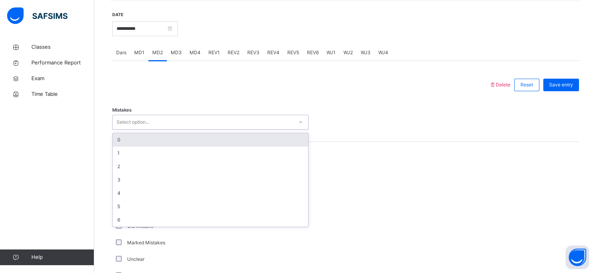
click at [140, 138] on div "0" at bounding box center [210, 139] width 195 height 13
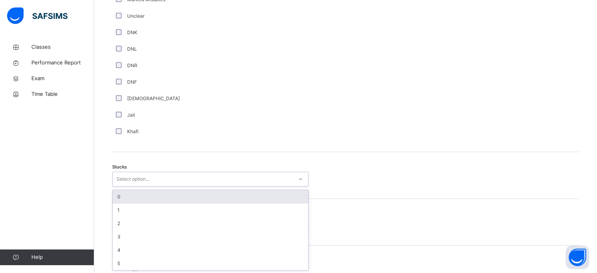
scroll to position [542, 0]
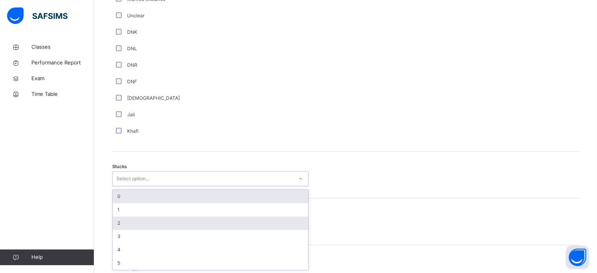
click at [135, 221] on div "2" at bounding box center [210, 222] width 195 height 13
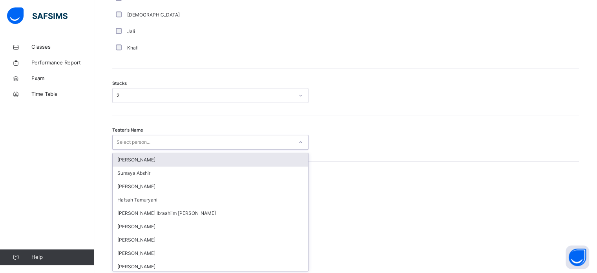
scroll to position [626, 0]
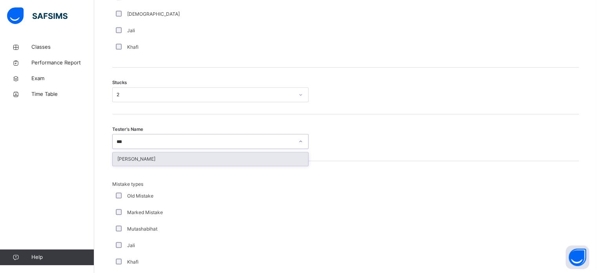
type input "****"
click at [192, 154] on div "[PERSON_NAME]" at bounding box center [210, 158] width 195 height 13
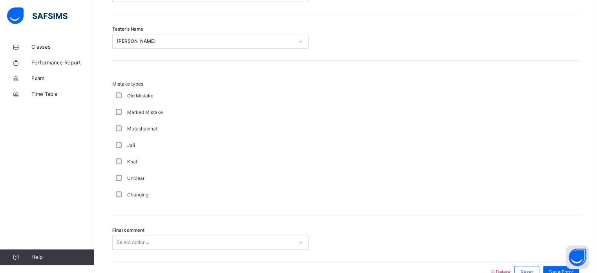
scroll to position [770, 0]
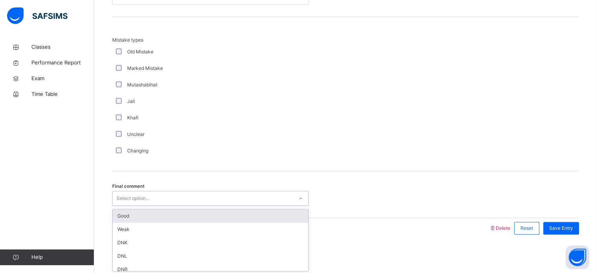
click at [168, 213] on div "Good" at bounding box center [210, 215] width 195 height 13
click at [169, 216] on div "Final comment option Good focused, 1 of 6. 6 results available. Use Up and Down…" at bounding box center [345, 194] width 467 height 47
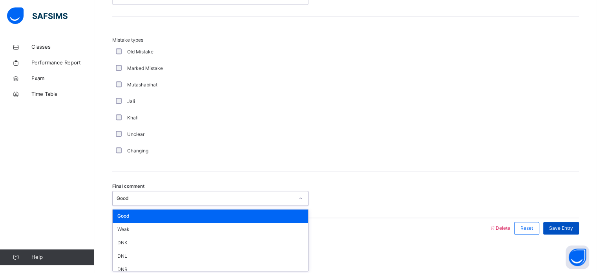
click at [567, 233] on div "Save Entry" at bounding box center [561, 228] width 36 height 13
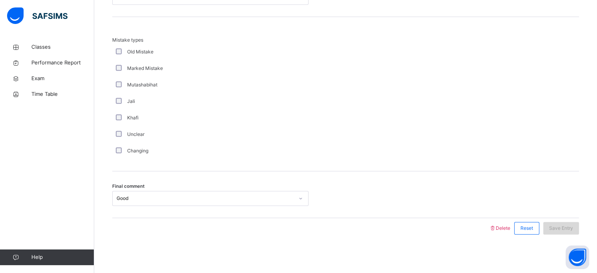
click at [568, 226] on span "Save Entry" at bounding box center [561, 227] width 24 height 7
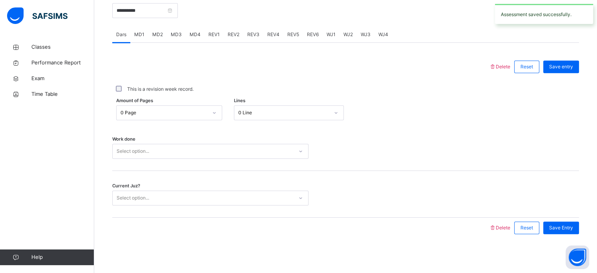
click at [169, 36] on div "MD3" at bounding box center [176, 35] width 19 height 16
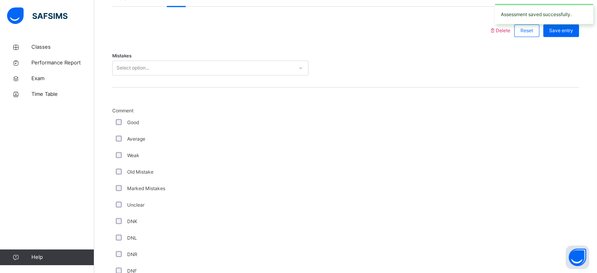
scroll to position [300, 0]
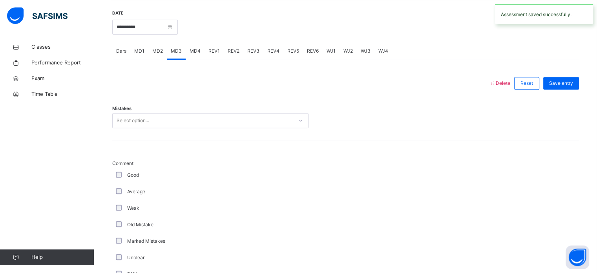
click at [232, 108] on div "Mistakes Select option..." at bounding box center [345, 116] width 467 height 47
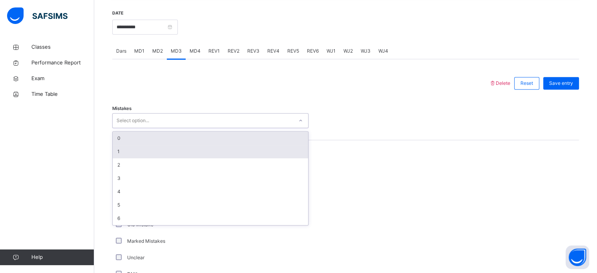
click at [183, 155] on div "1" at bounding box center [210, 151] width 195 height 13
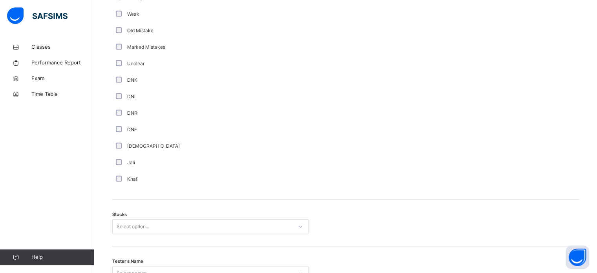
scroll to position [549, 0]
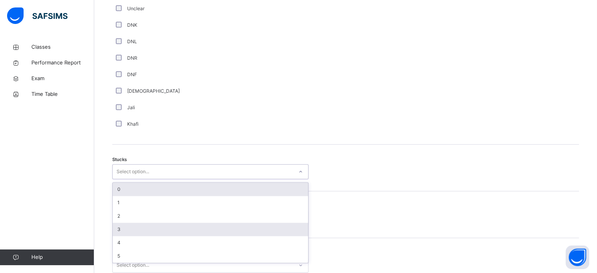
click at [143, 229] on div "3" at bounding box center [210, 229] width 195 height 13
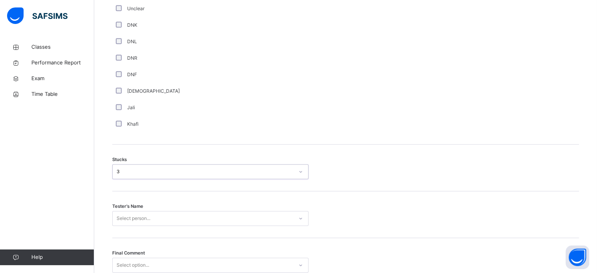
scroll to position [615, 0]
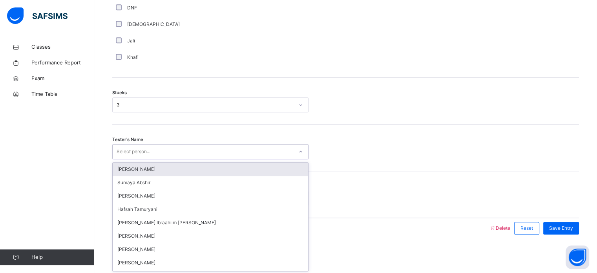
type input "**"
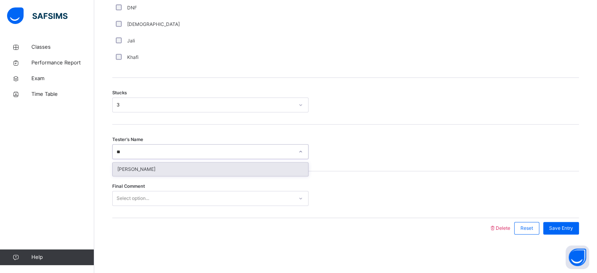
click at [185, 166] on div "[PERSON_NAME]" at bounding box center [210, 168] width 195 height 13
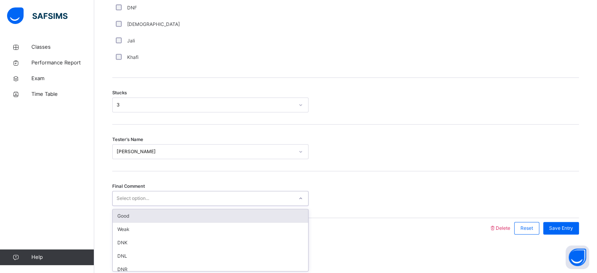
click at [183, 219] on div "Good" at bounding box center [210, 215] width 195 height 13
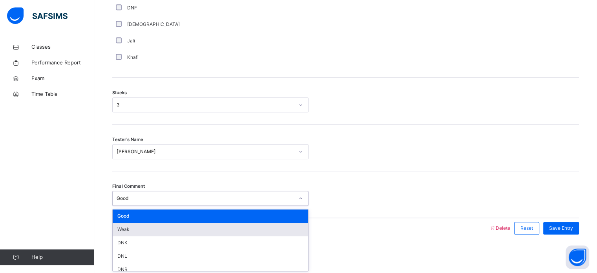
click at [253, 224] on div "Weak" at bounding box center [210, 229] width 195 height 13
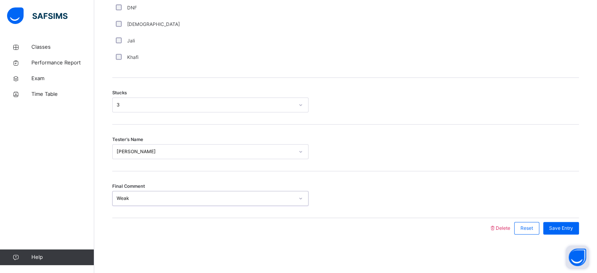
click at [569, 245] on button "Open asap" at bounding box center [578, 257] width 24 height 24
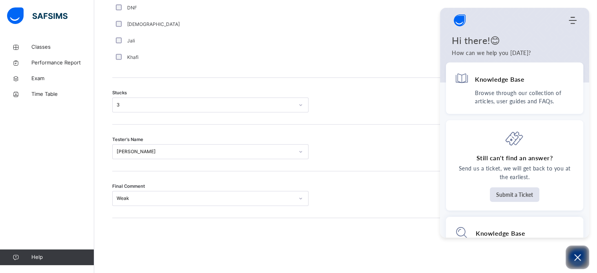
click at [381, 224] on div at bounding box center [300, 228] width 369 height 20
click at [409, 190] on div "Final Comment Weak" at bounding box center [345, 194] width 467 height 47
click at [581, 262] on button "Open asap" at bounding box center [578, 257] width 24 height 24
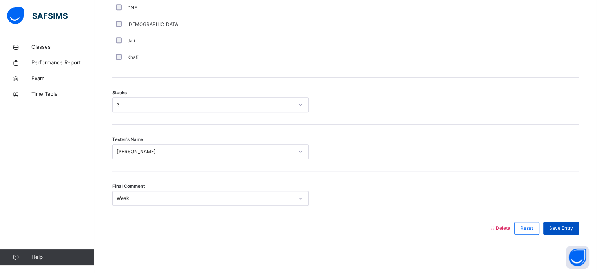
click at [578, 222] on div "Save Entry" at bounding box center [561, 228] width 36 height 13
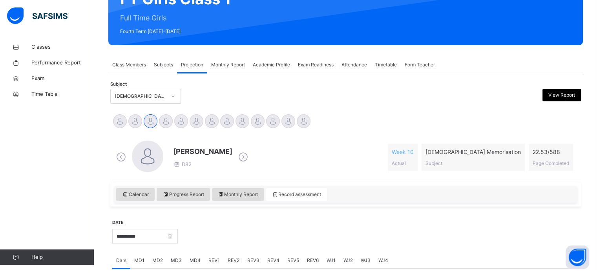
scroll to position [77, 0]
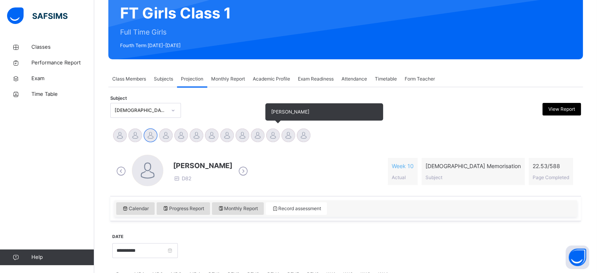
drag, startPoint x: 298, startPoint y: 131, endPoint x: 272, endPoint y: 135, distance: 26.1
click at [272, 135] on div "[PERSON_NAME] [PERSON_NAME] [PERSON_NAME] [PERSON_NAME] Ibraahiim [PERSON_NAME]…" at bounding box center [345, 136] width 467 height 17
click at [272, 135] on div at bounding box center [273, 135] width 14 height 14
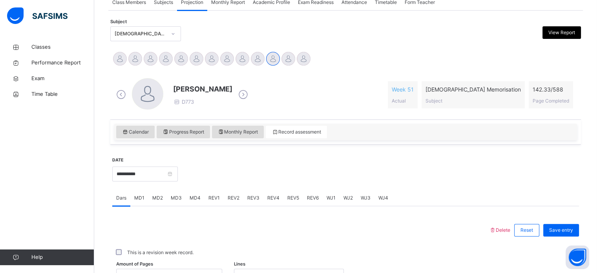
scroll to position [199, 0]
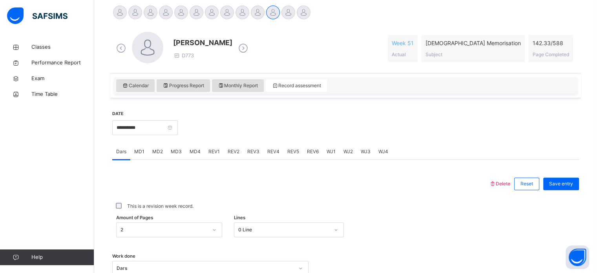
click at [275, 151] on span "REV4" at bounding box center [273, 151] width 12 height 7
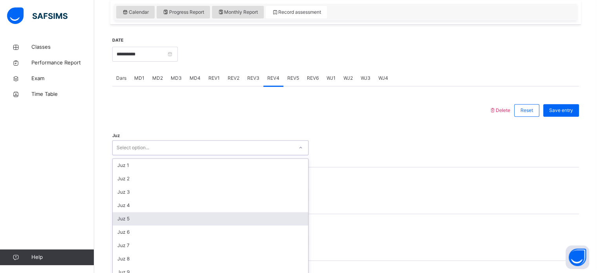
click at [229, 155] on div "option Juz 5 focused, 5 of 30. 30 results available. Use Up and Down to choose …" at bounding box center [210, 147] width 196 height 15
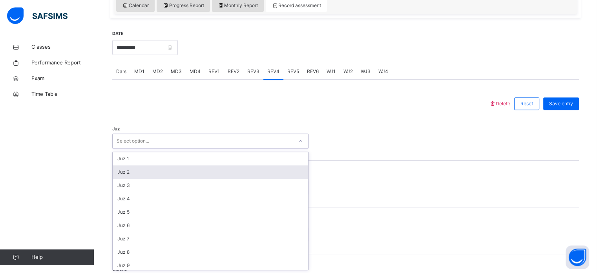
click at [155, 177] on div "Juz 2" at bounding box center [210, 171] width 195 height 13
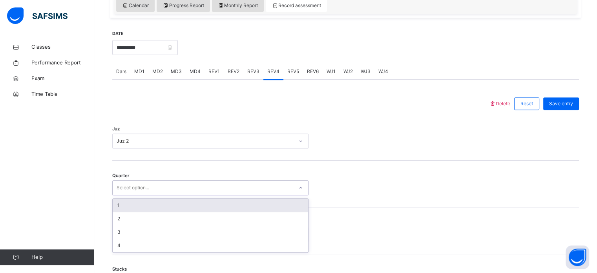
drag, startPoint x: 129, startPoint y: 191, endPoint x: 119, endPoint y: 204, distance: 17.0
click at [119, 195] on div "option 1 focused, 1 of 4. 4 results available. Use Up and Down to choose option…" at bounding box center [210, 187] width 196 height 15
click at [119, 204] on div "1" at bounding box center [210, 205] width 195 height 13
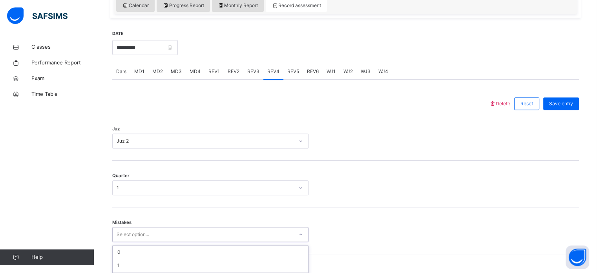
scroll to position [348, 0]
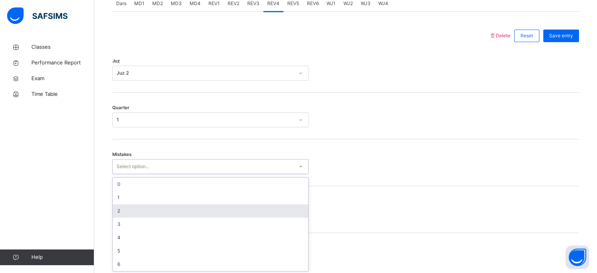
click at [121, 174] on div "option 2 focused, 3 of 7. 7 results available. Use Up and Down to choose option…" at bounding box center [210, 166] width 196 height 15
click at [119, 212] on div "2" at bounding box center [210, 209] width 195 height 13
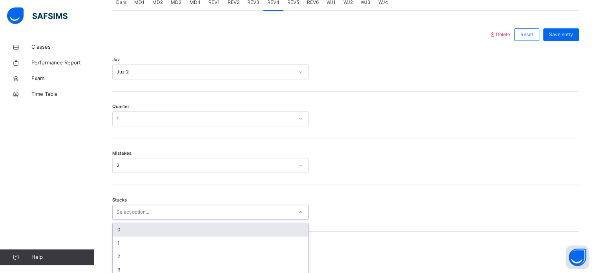
scroll to position [381, 0]
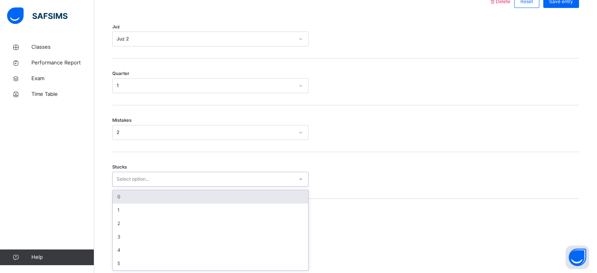
click at [119, 186] on div "option 0 focused, 1 of 6. 6 results available. Use Up and Down to choose option…" at bounding box center [210, 178] width 196 height 15
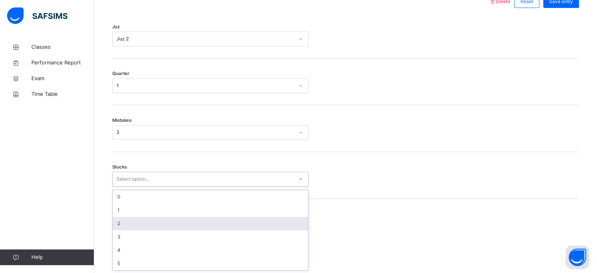
click at [120, 221] on div "2" at bounding box center [210, 223] width 195 height 13
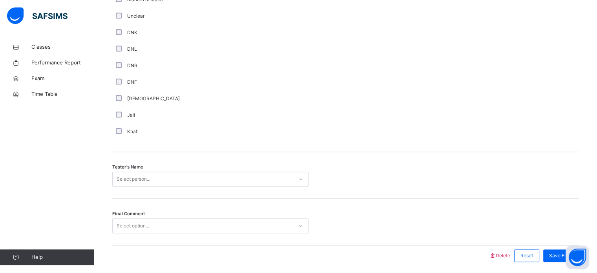
scroll to position [709, 0]
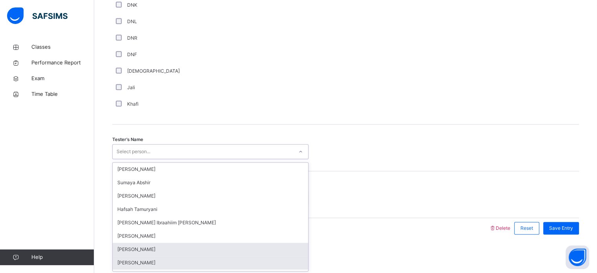
drag, startPoint x: 143, startPoint y: 147, endPoint x: 150, endPoint y: 264, distance: 117.1
click at [150, 159] on div "option [PERSON_NAME] focused, 7 of 45. 45 results available. Use Up and Down to…" at bounding box center [210, 151] width 196 height 15
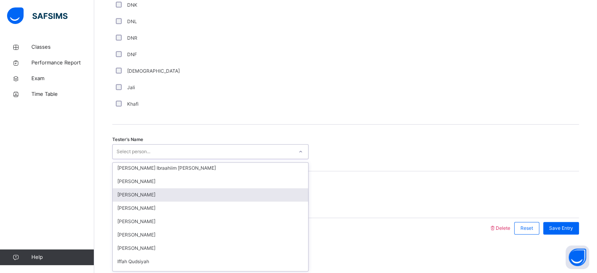
scroll to position [58, 0]
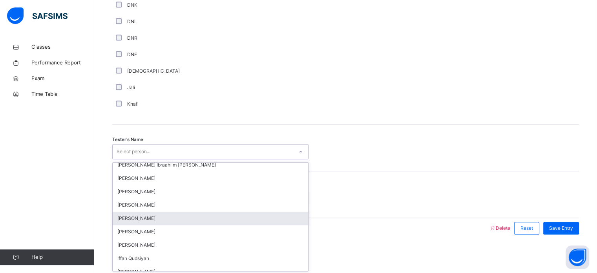
click at [137, 213] on div "[PERSON_NAME]" at bounding box center [210, 218] width 195 height 13
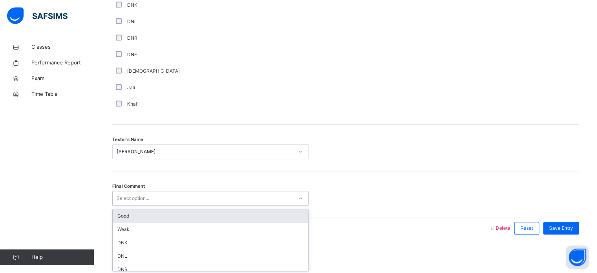
click at [126, 198] on div "Select option..." at bounding box center [133, 198] width 33 height 15
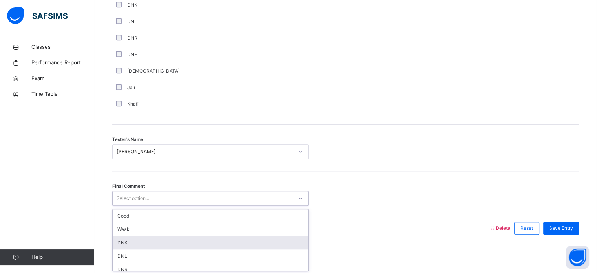
click at [129, 239] on div "DNK" at bounding box center [210, 242] width 195 height 13
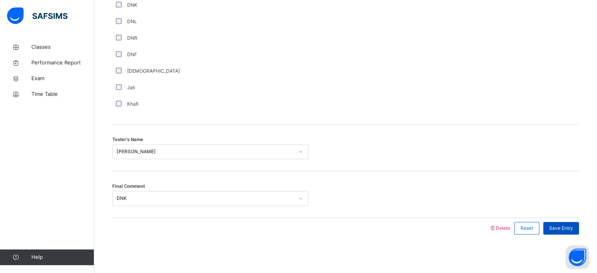
click at [572, 227] on span "Save Entry" at bounding box center [561, 227] width 24 height 7
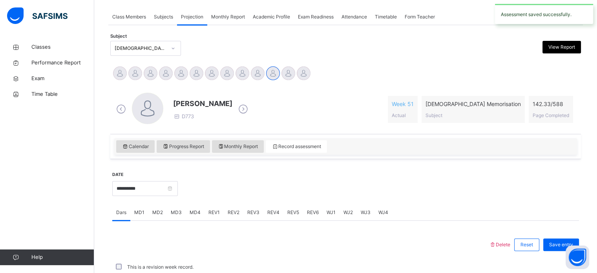
scroll to position [316, 0]
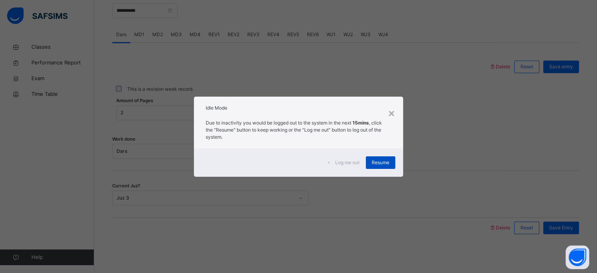
click at [384, 161] on span "Resume" at bounding box center [381, 162] width 18 height 7
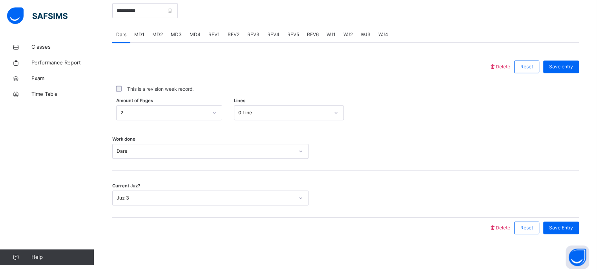
click at [384, 161] on div "Work done Dars" at bounding box center [345, 147] width 467 height 47
click at [562, 130] on div "Work done Dars" at bounding box center [345, 147] width 467 height 47
